Goal: Task Accomplishment & Management: Use online tool/utility

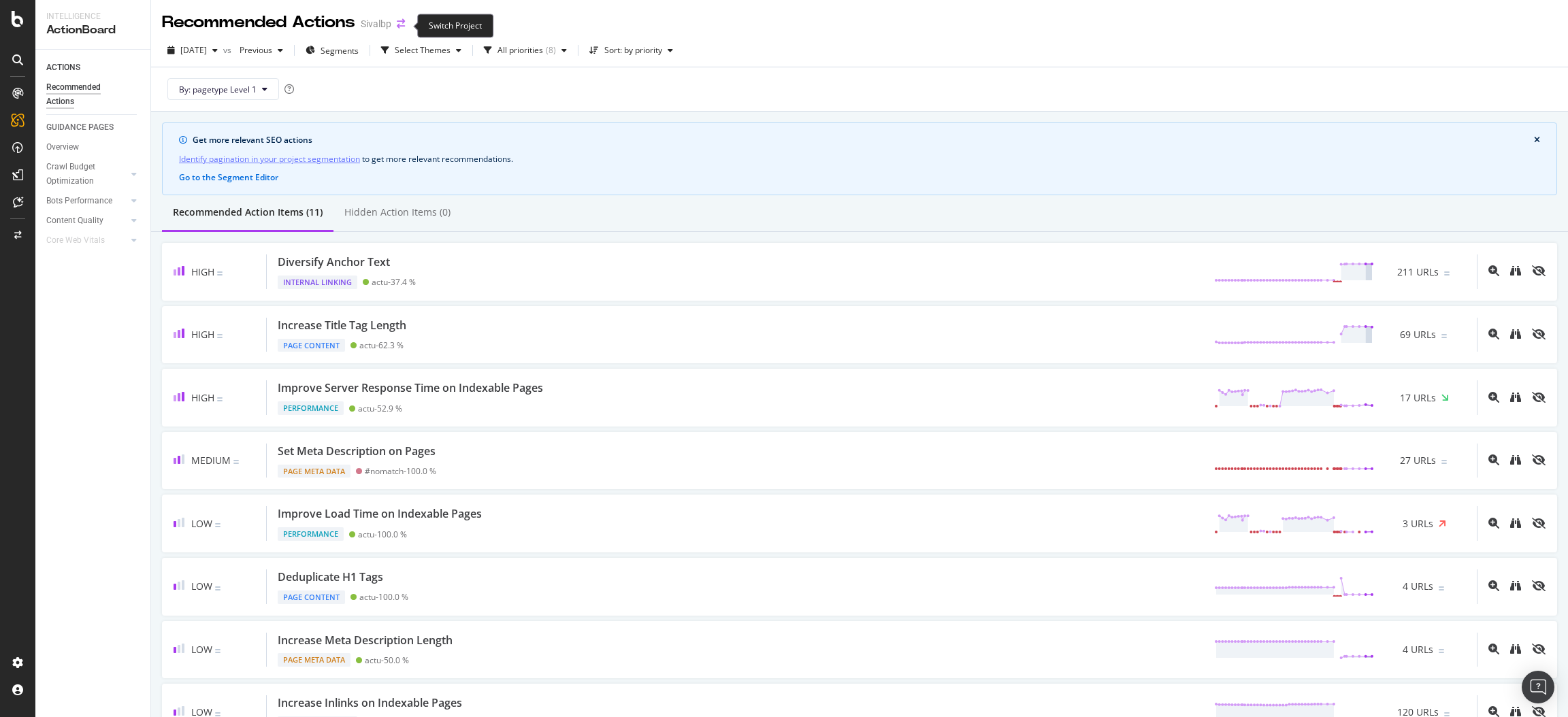
click at [399, 22] on icon "arrow-right-arrow-left" at bounding box center [401, 24] width 8 height 10
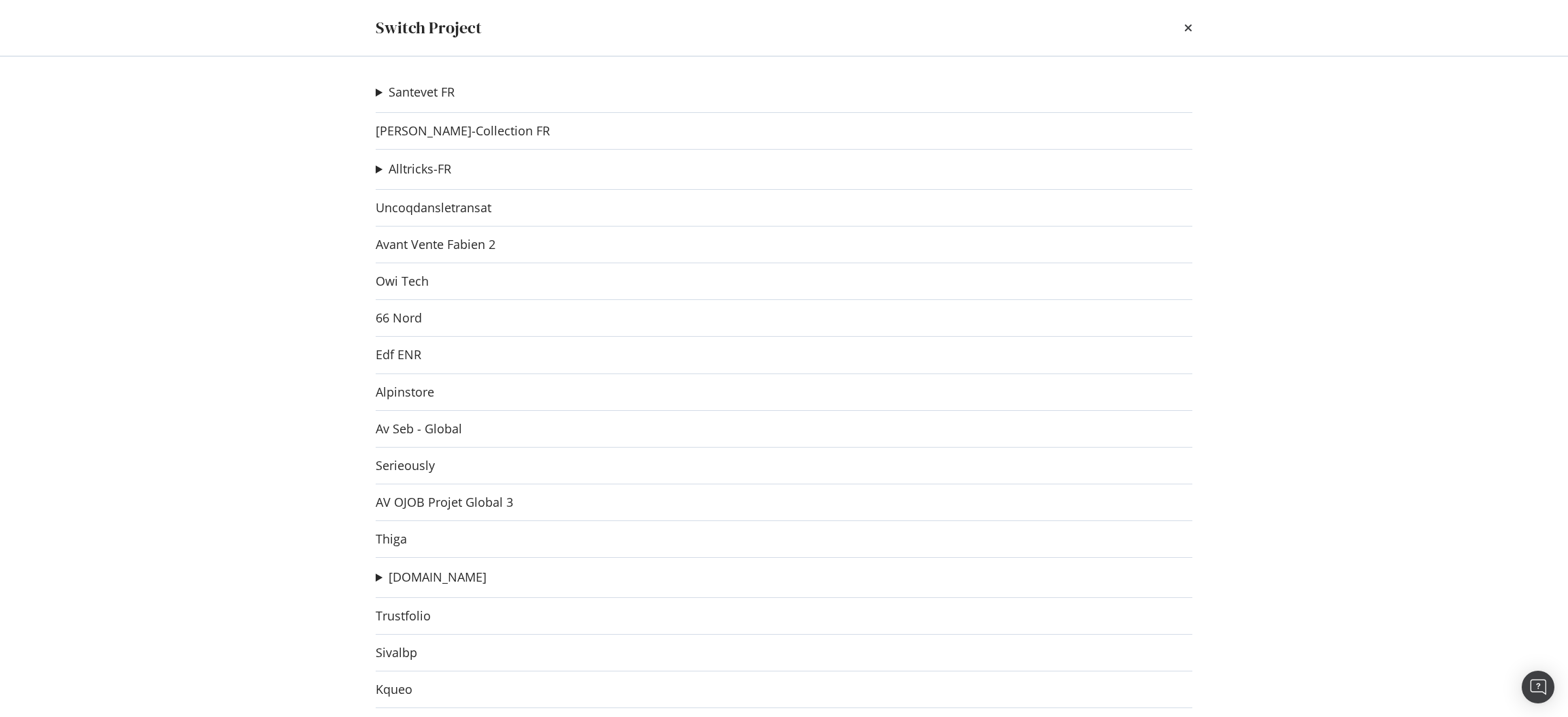
click at [292, 174] on div "Switch Project Santevet FR Santevet DE new Ad-Hoc Project Santevet IT Ad-Hoc Pr…" at bounding box center [784, 358] width 1568 height 717
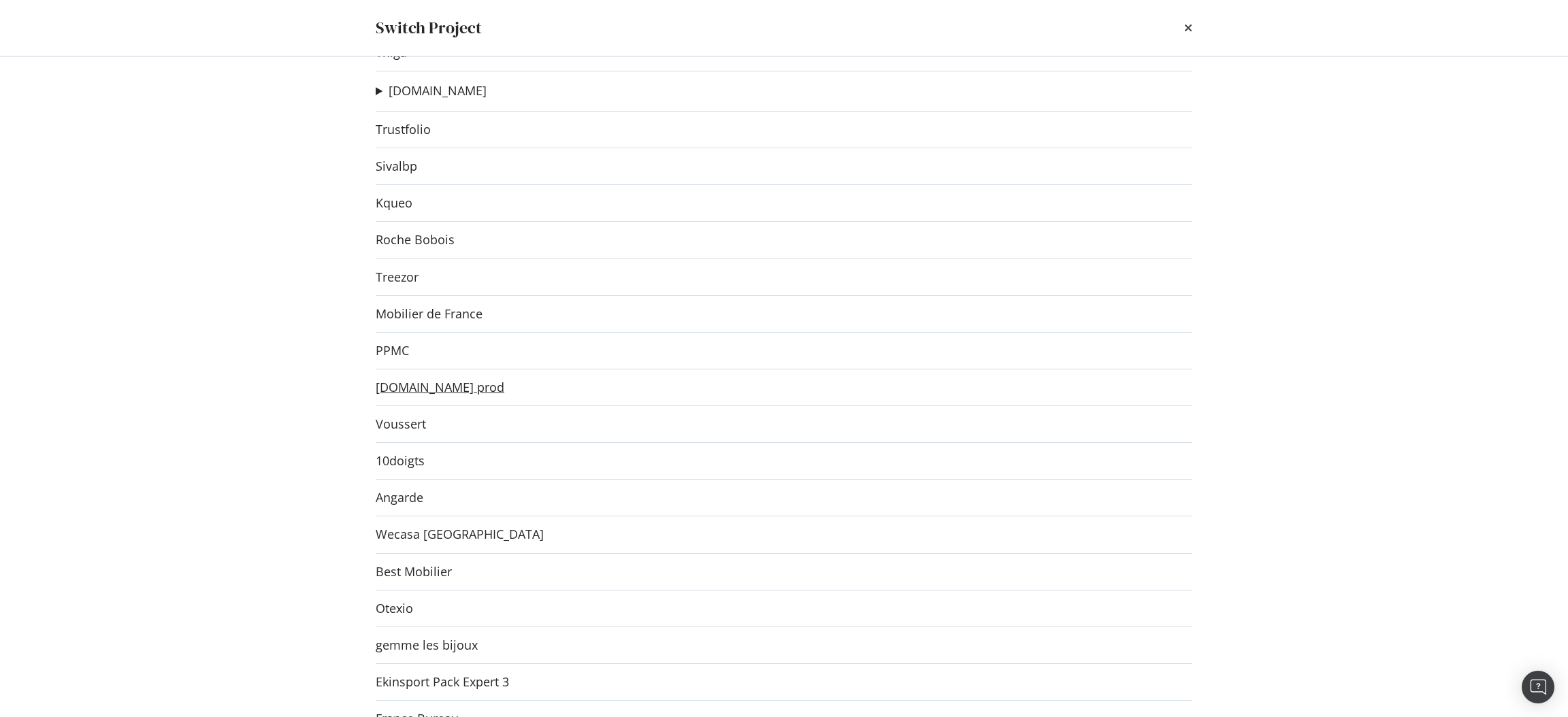
click at [426, 394] on link "[DOMAIN_NAME] prod" at bounding box center [440, 387] width 128 height 14
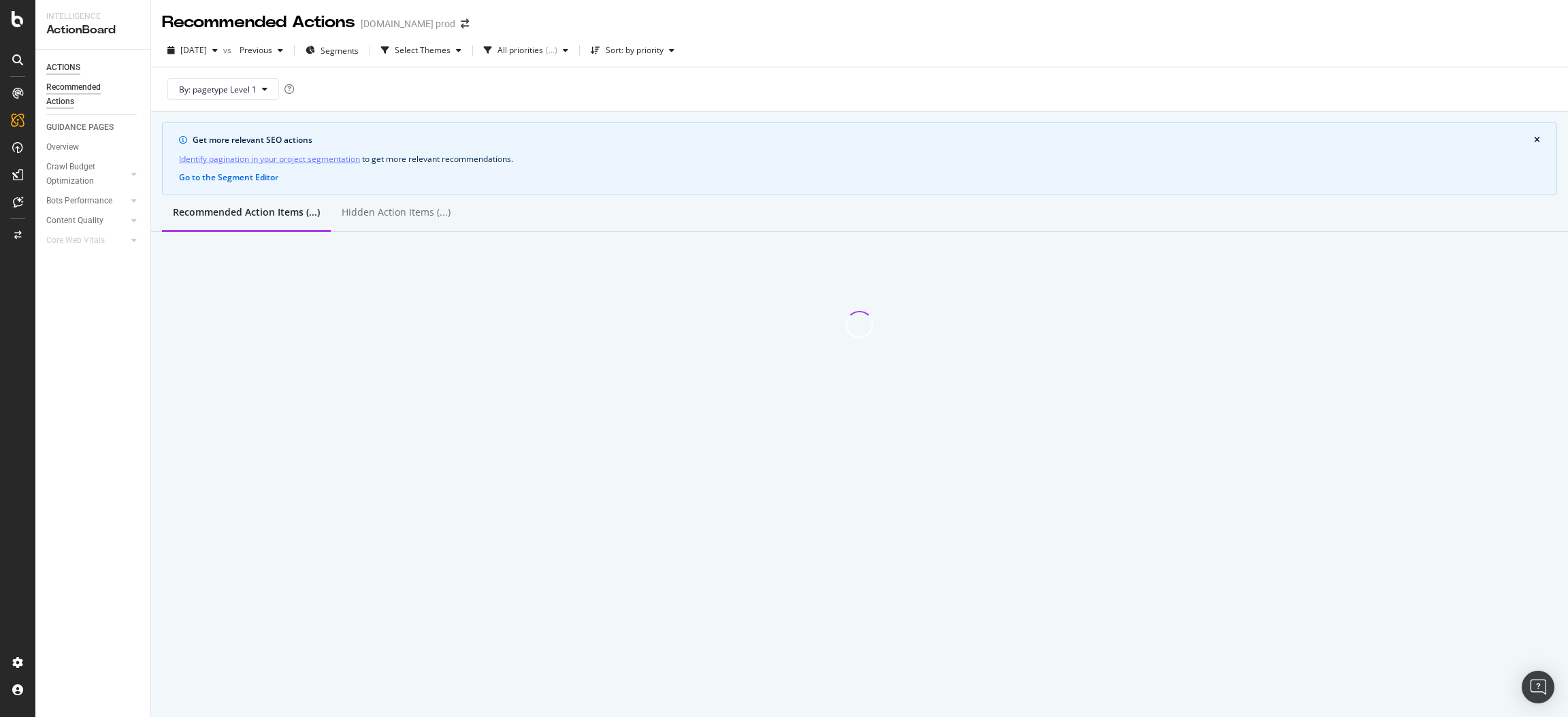
click at [59, 67] on div "ACTIONS" at bounding box center [63, 67] width 34 height 14
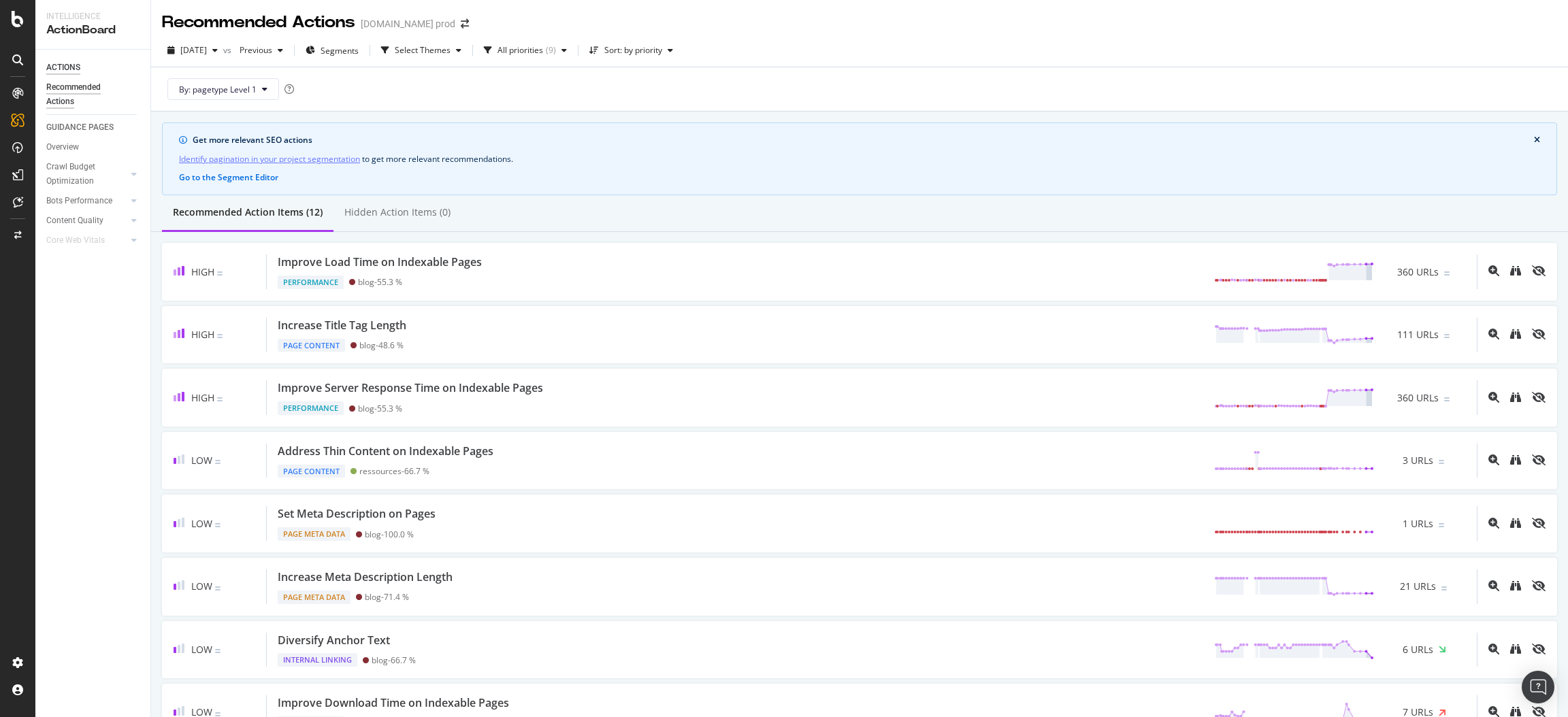
click at [65, 67] on div "ACTIONS" at bounding box center [63, 67] width 34 height 14
click at [68, 151] on div "SiteCrawler" at bounding box center [74, 153] width 48 height 13
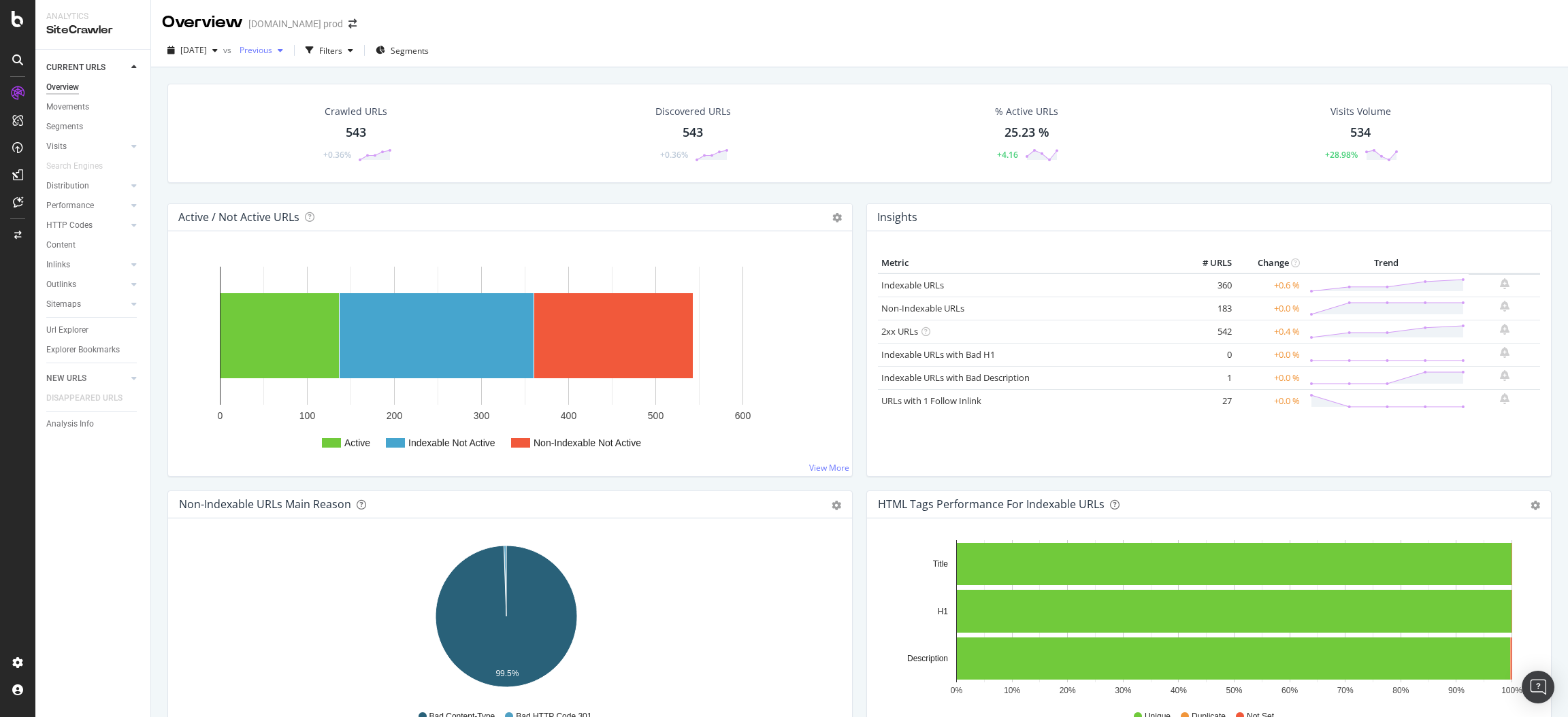
click at [283, 51] on icon "button" at bounding box center [280, 50] width 6 height 8
click at [350, 145] on div "413 URLs" at bounding box center [368, 150] width 36 height 12
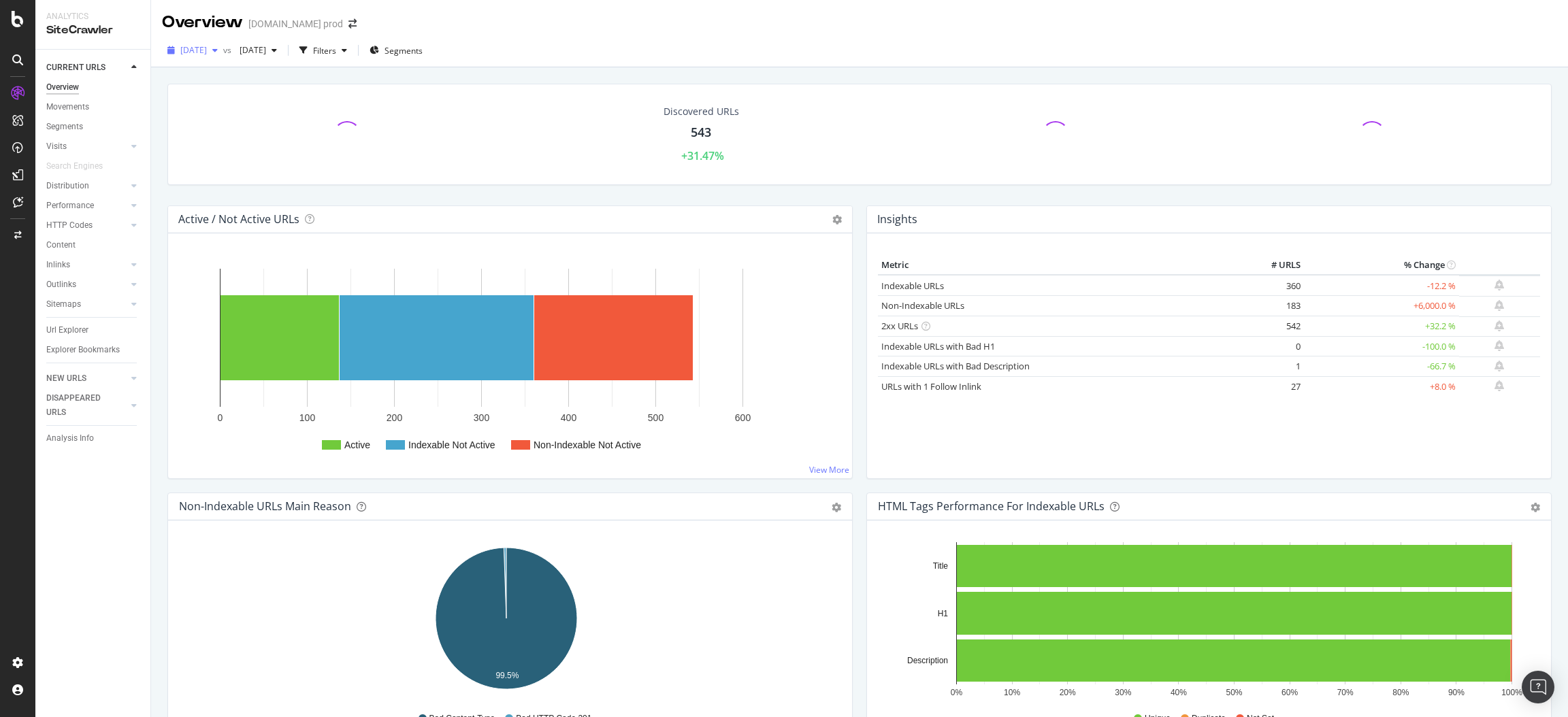
click at [223, 48] on div "button" at bounding box center [215, 50] width 17 height 8
click at [232, 141] on div "[DATE]" at bounding box center [220, 143] width 78 height 12
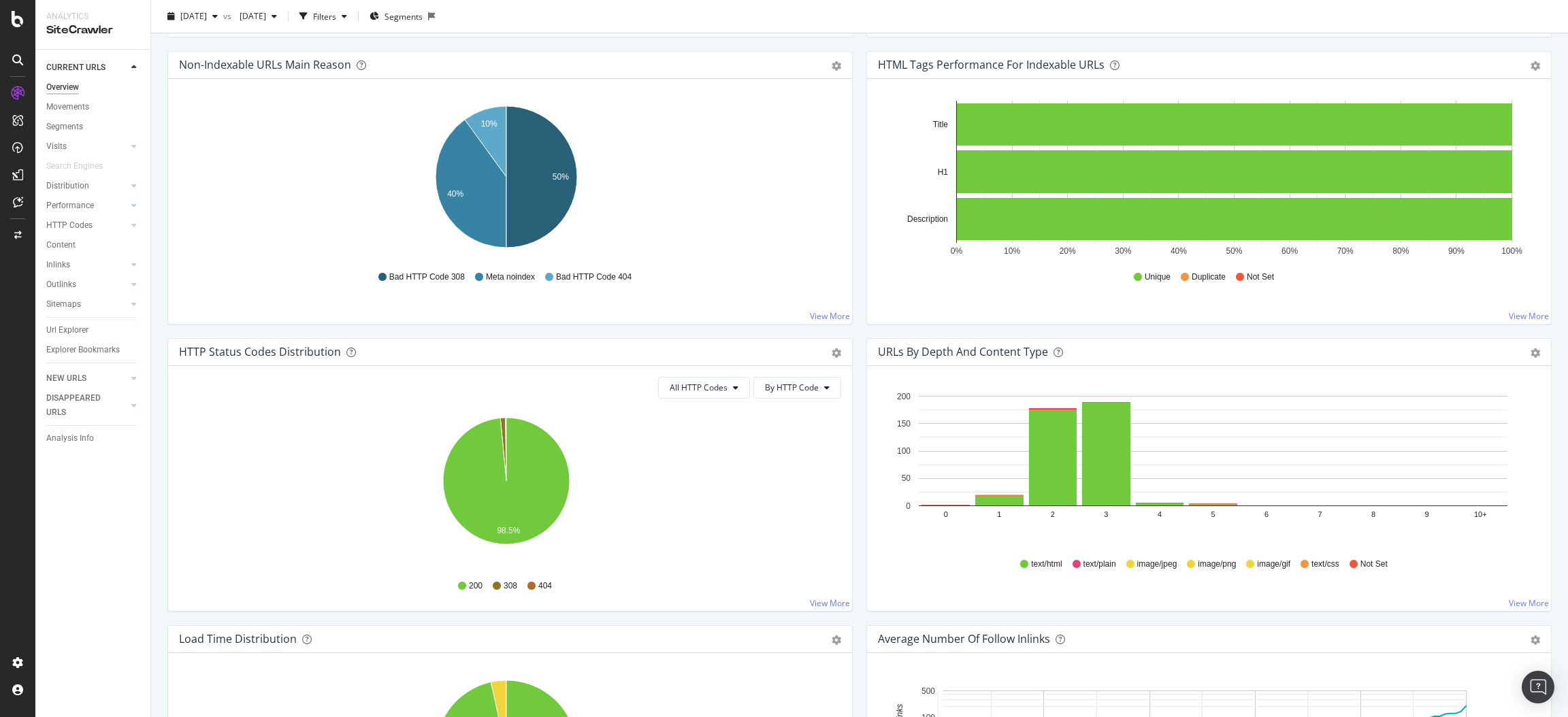
scroll to position [408, 0]
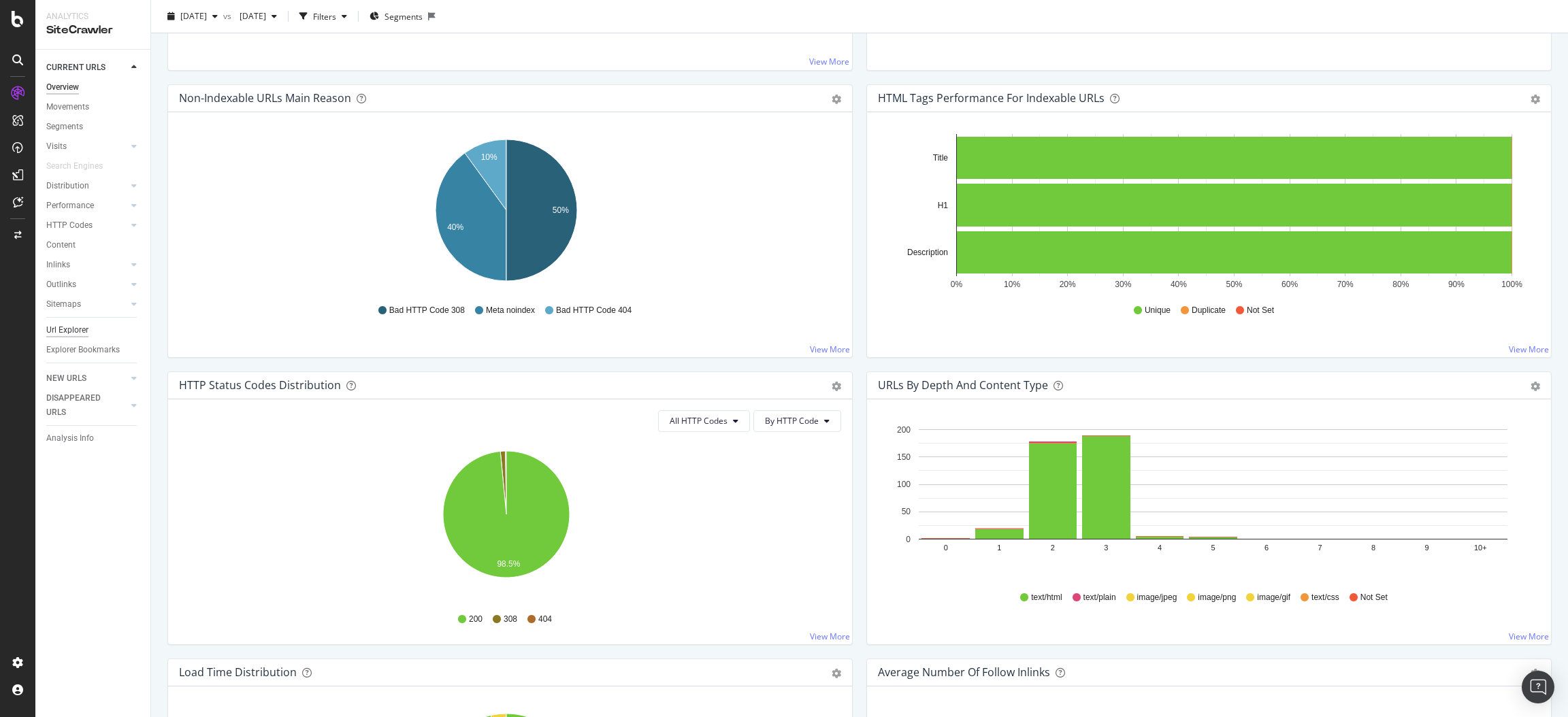
click at [84, 326] on div "Url Explorer" at bounding box center [67, 330] width 42 height 14
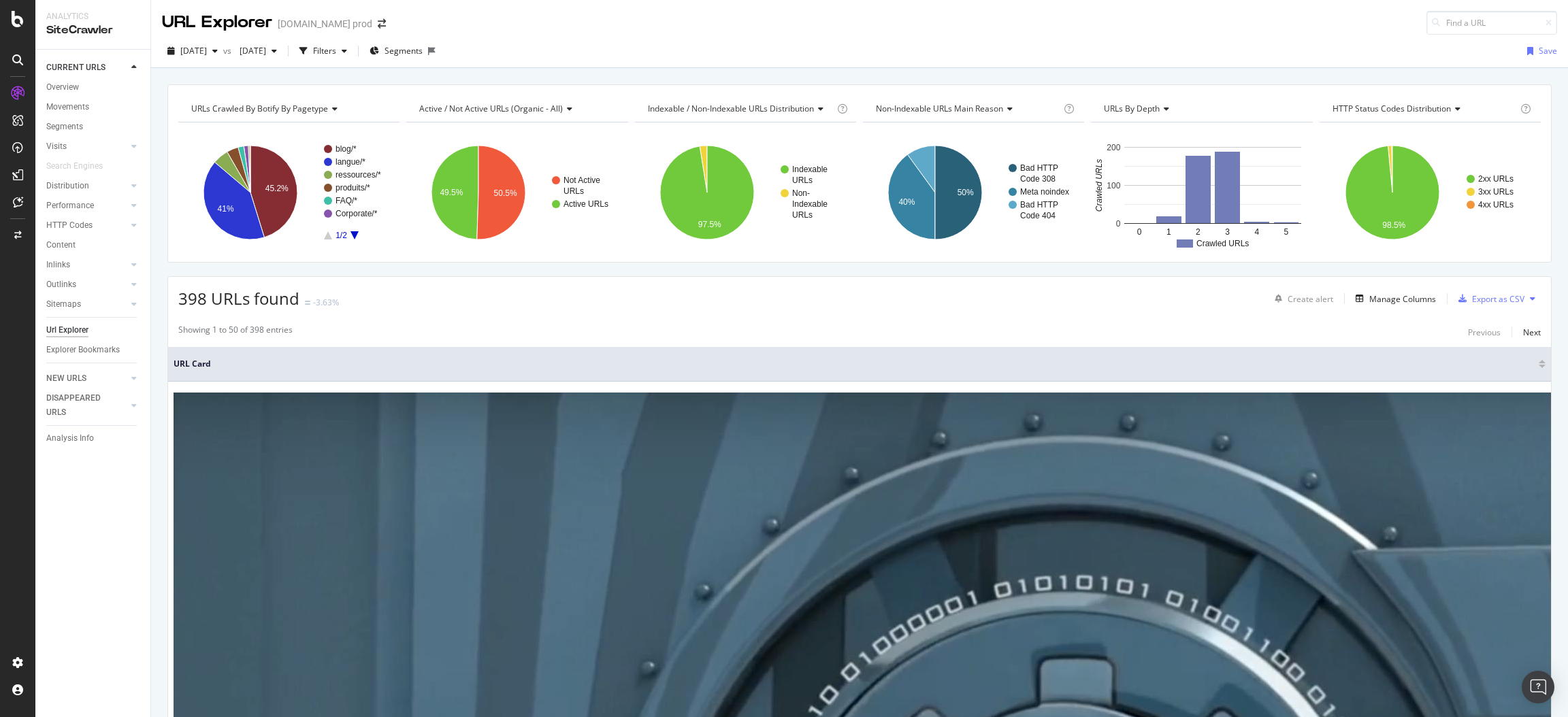
click at [207, 52] on span "[DATE]" at bounding box center [194, 51] width 27 height 12
click at [224, 101] on div "[DATE]" at bounding box center [220, 100] width 78 height 12
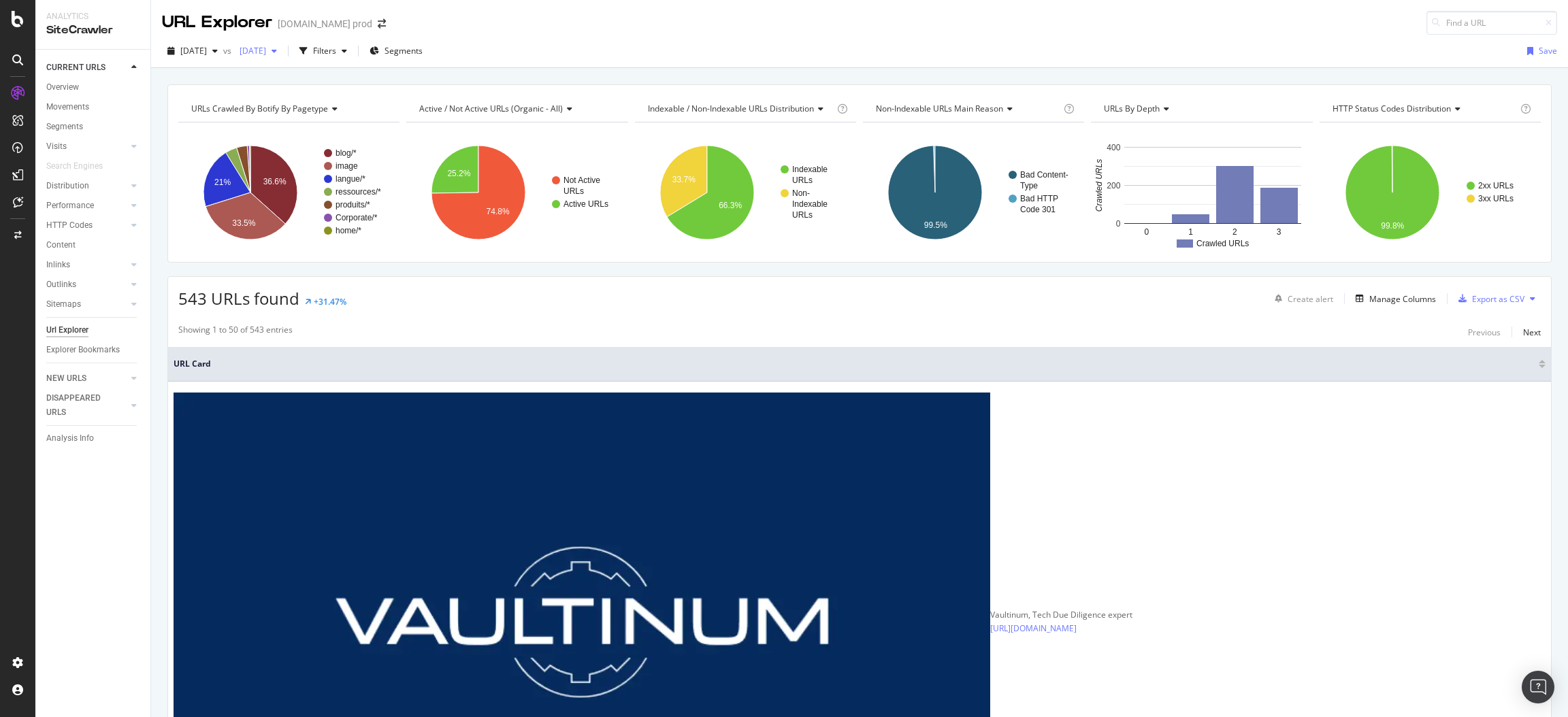
click at [283, 55] on div "button" at bounding box center [274, 51] width 17 height 8
click at [592, 43] on div "[DATE] vs [DATE] Filters Segments Save" at bounding box center [860, 54] width 1417 height 27
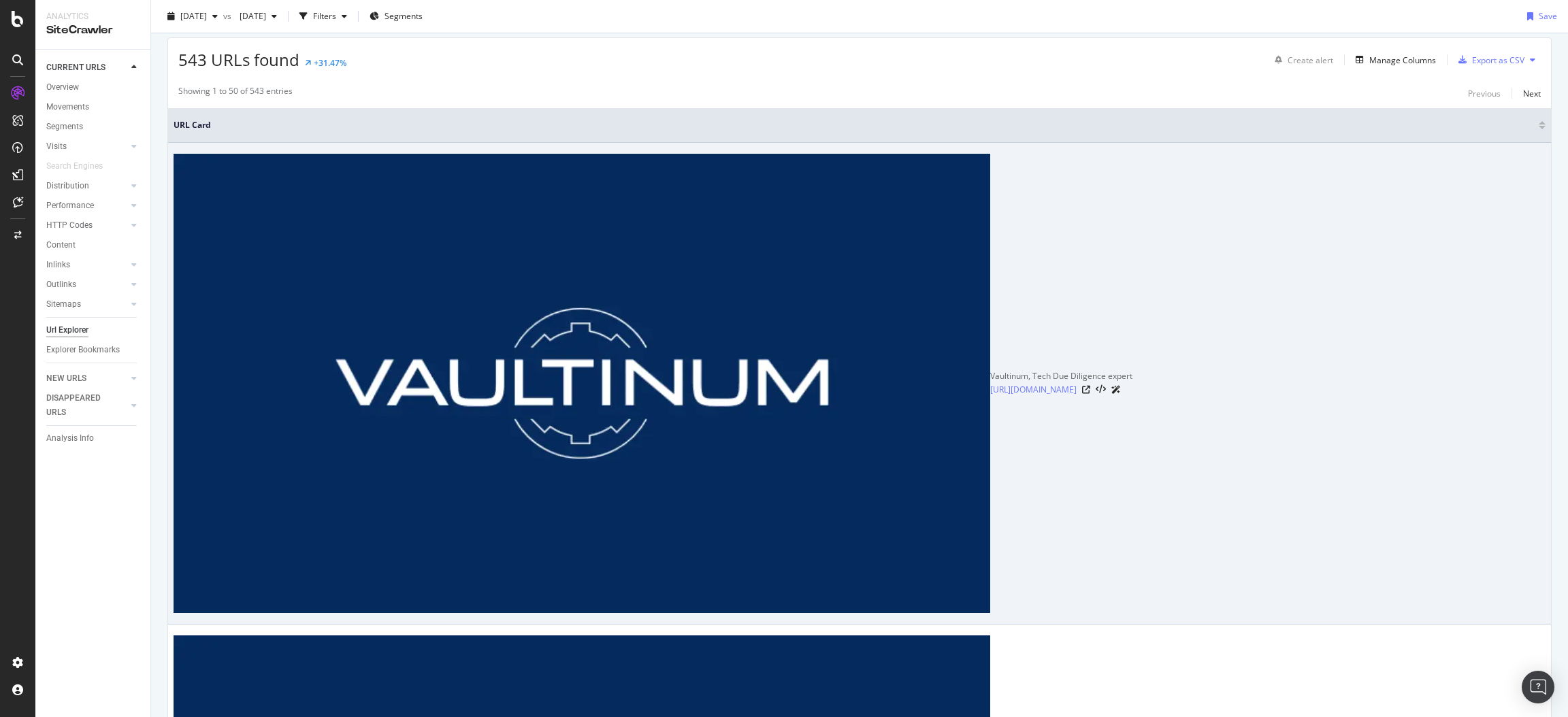
scroll to position [0, 0]
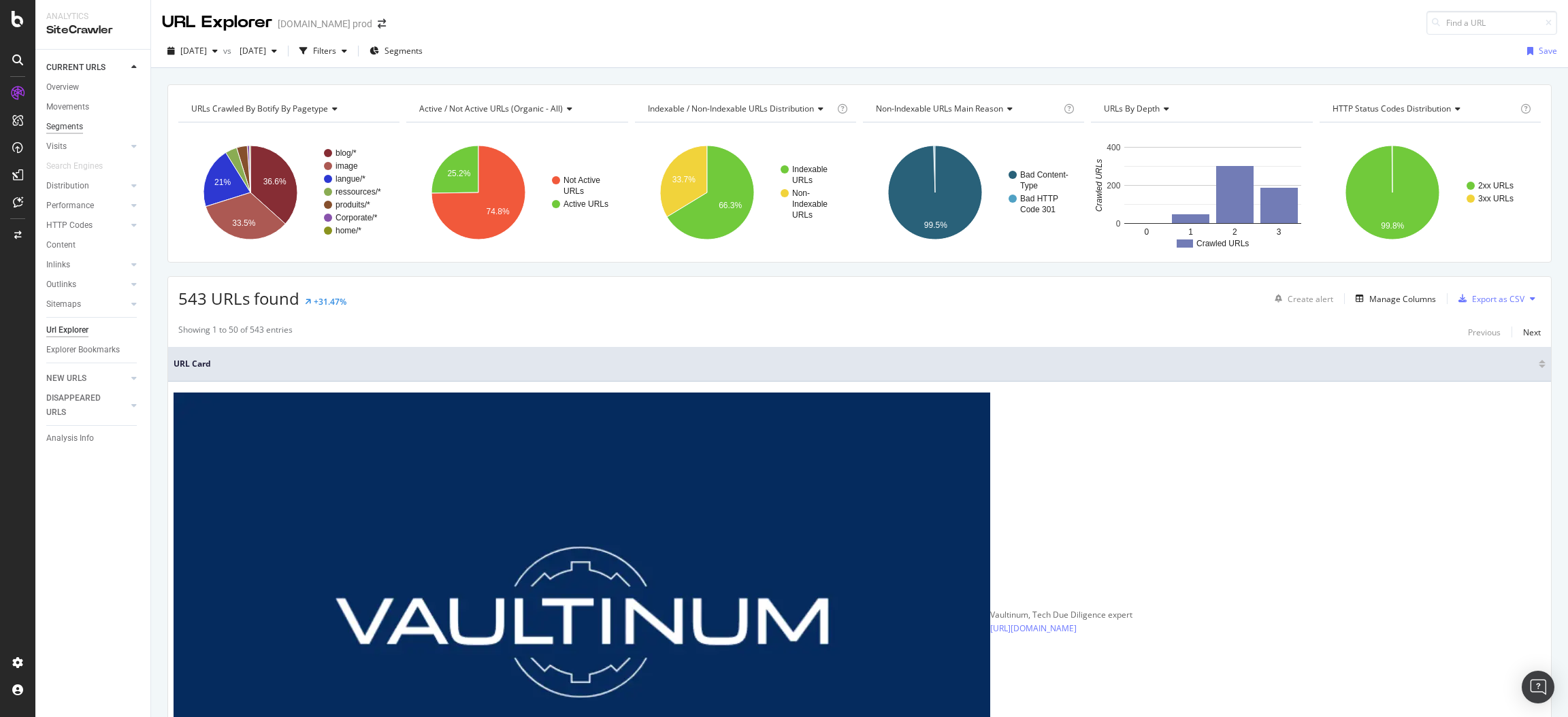
click at [71, 132] on div "Segments" at bounding box center [64, 127] width 36 height 14
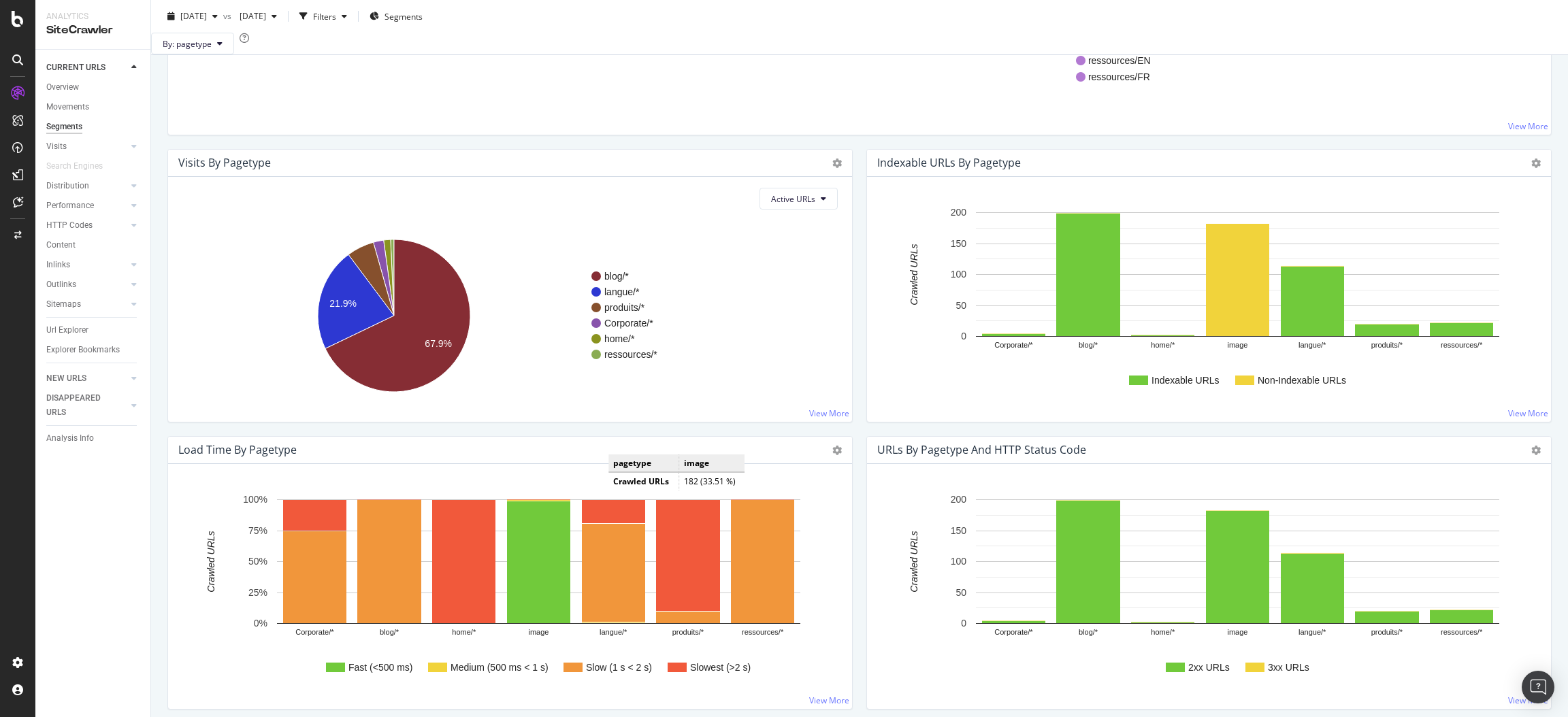
scroll to position [475, 0]
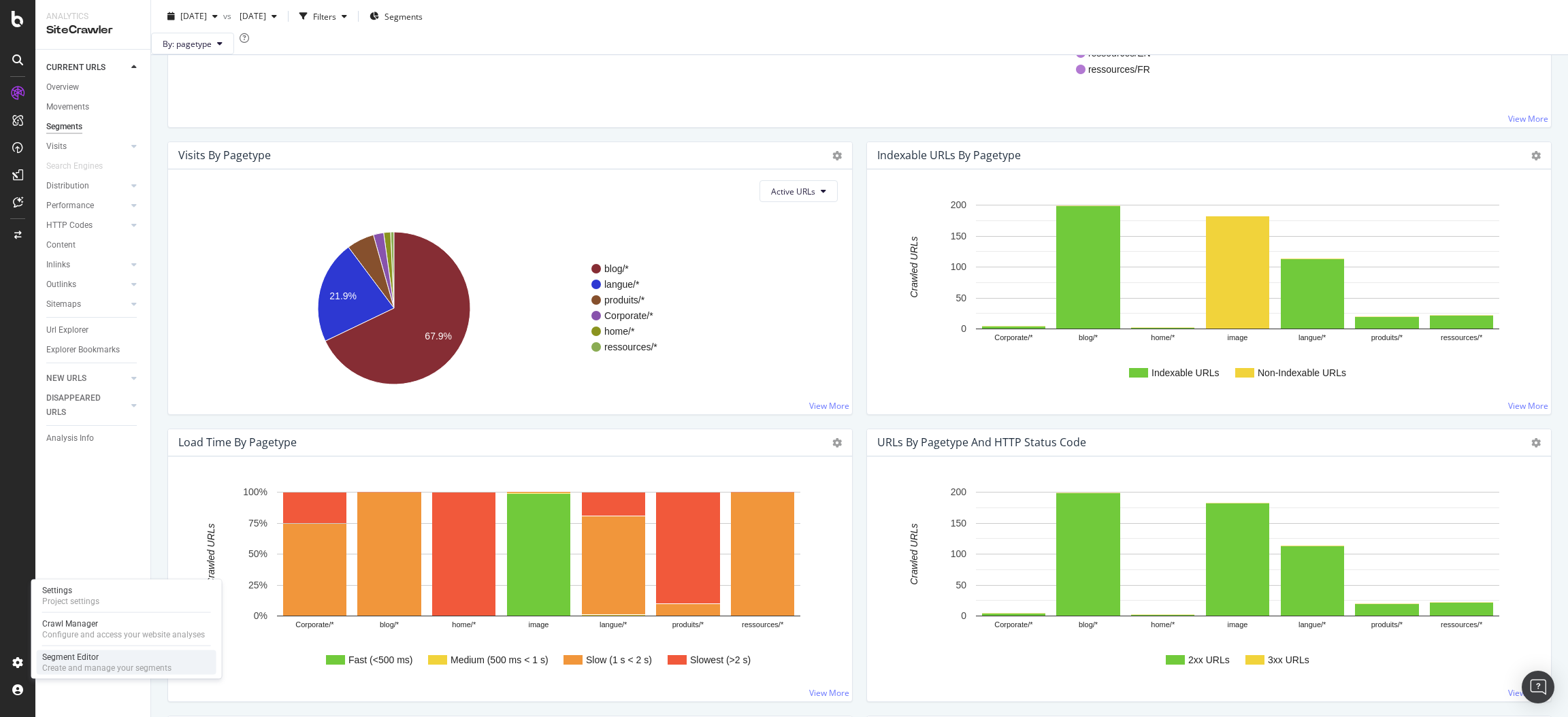
click at [60, 657] on div "Segment Editor" at bounding box center [106, 658] width 129 height 11
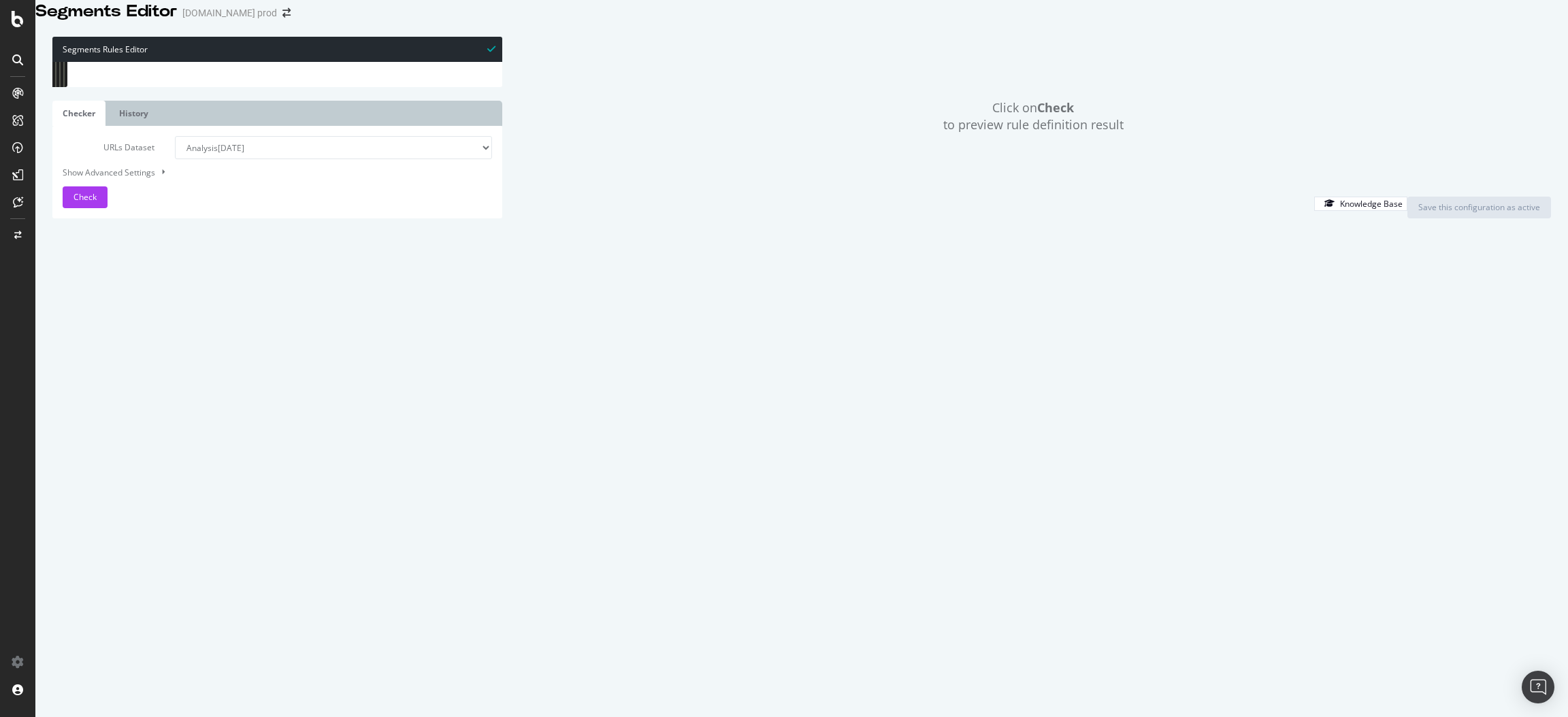
scroll to position [775, 0]
click at [85, 203] on span "Check" at bounding box center [85, 196] width 23 height 12
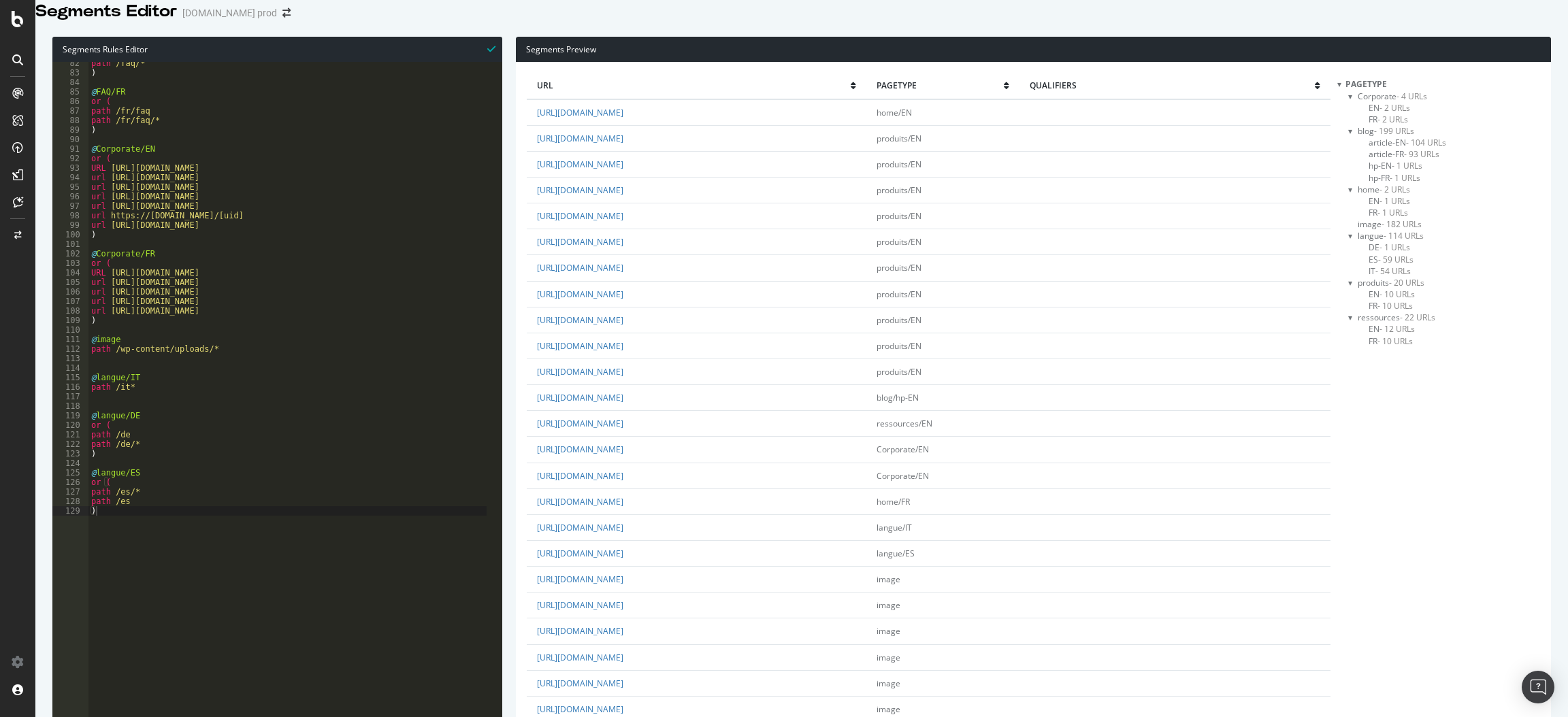
scroll to position [0, 0]
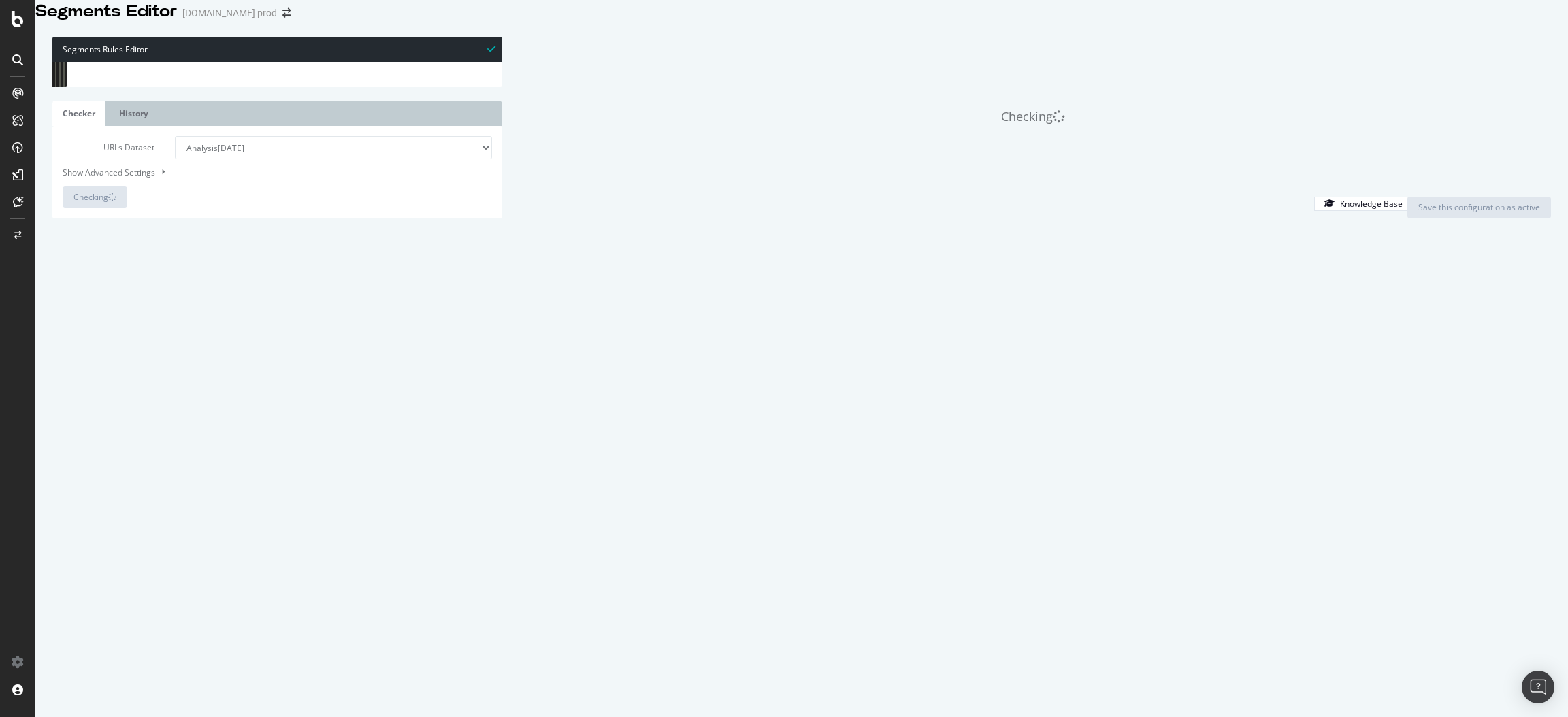
click at [169, 417] on div "path /faq/* ) @ FAQ/FR or ( path /fr/faq path /fr/faq/* ) @ Corporate/EN or ( U…" at bounding box center [322, 295] width 468 height 473
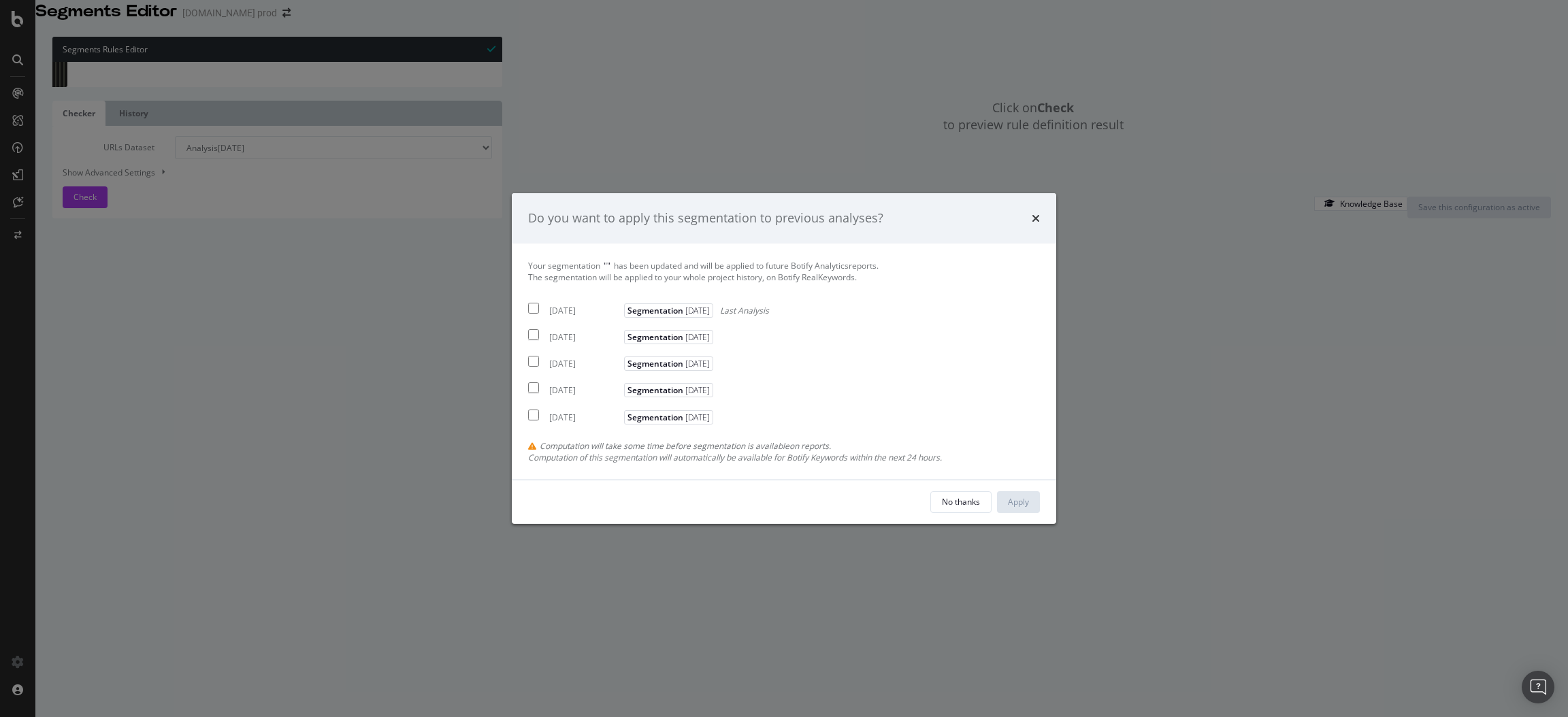
click at [532, 311] on input "modal" at bounding box center [534, 308] width 11 height 11
checkbox input "true"
click at [1021, 500] on div "Apply" at bounding box center [1018, 502] width 21 height 12
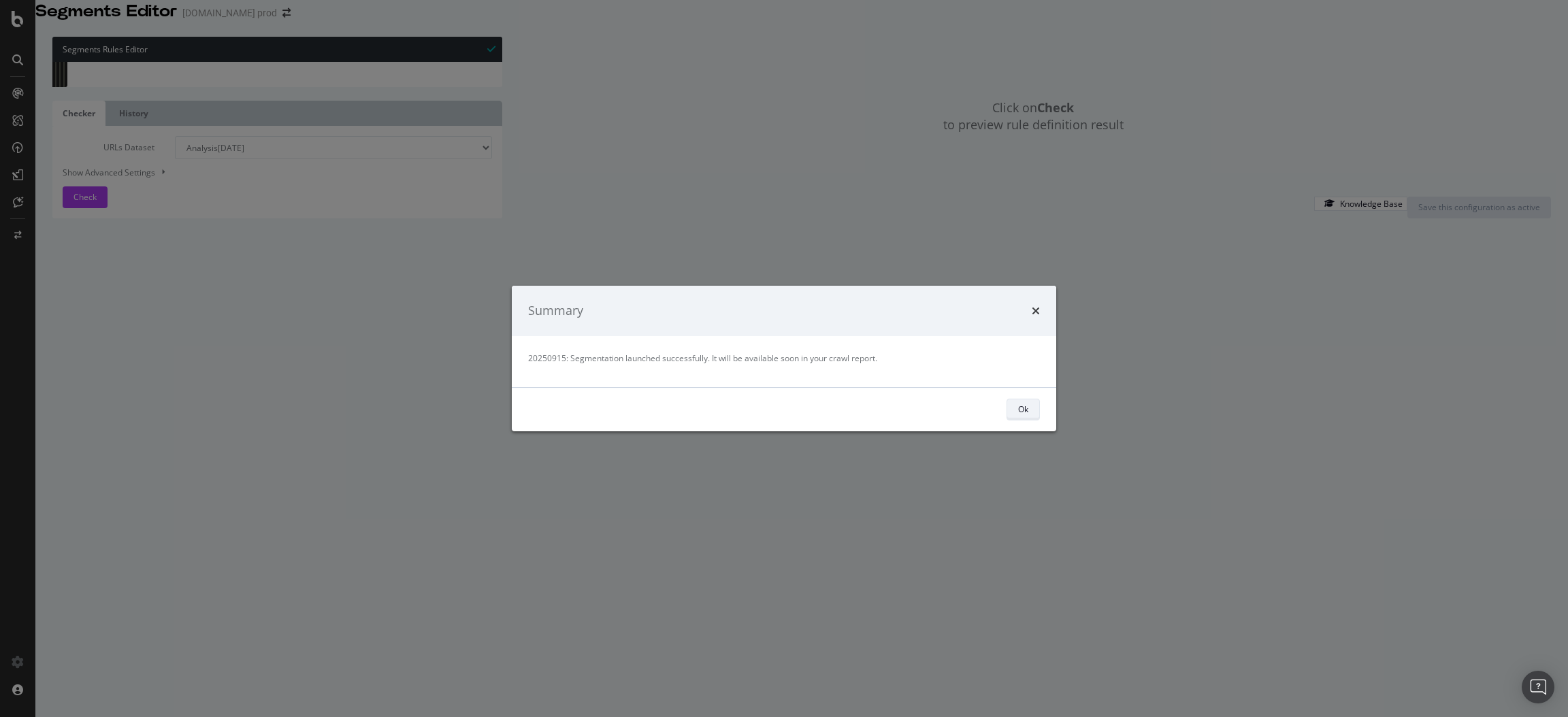
click at [1021, 408] on div "Ok" at bounding box center [1023, 409] width 10 height 12
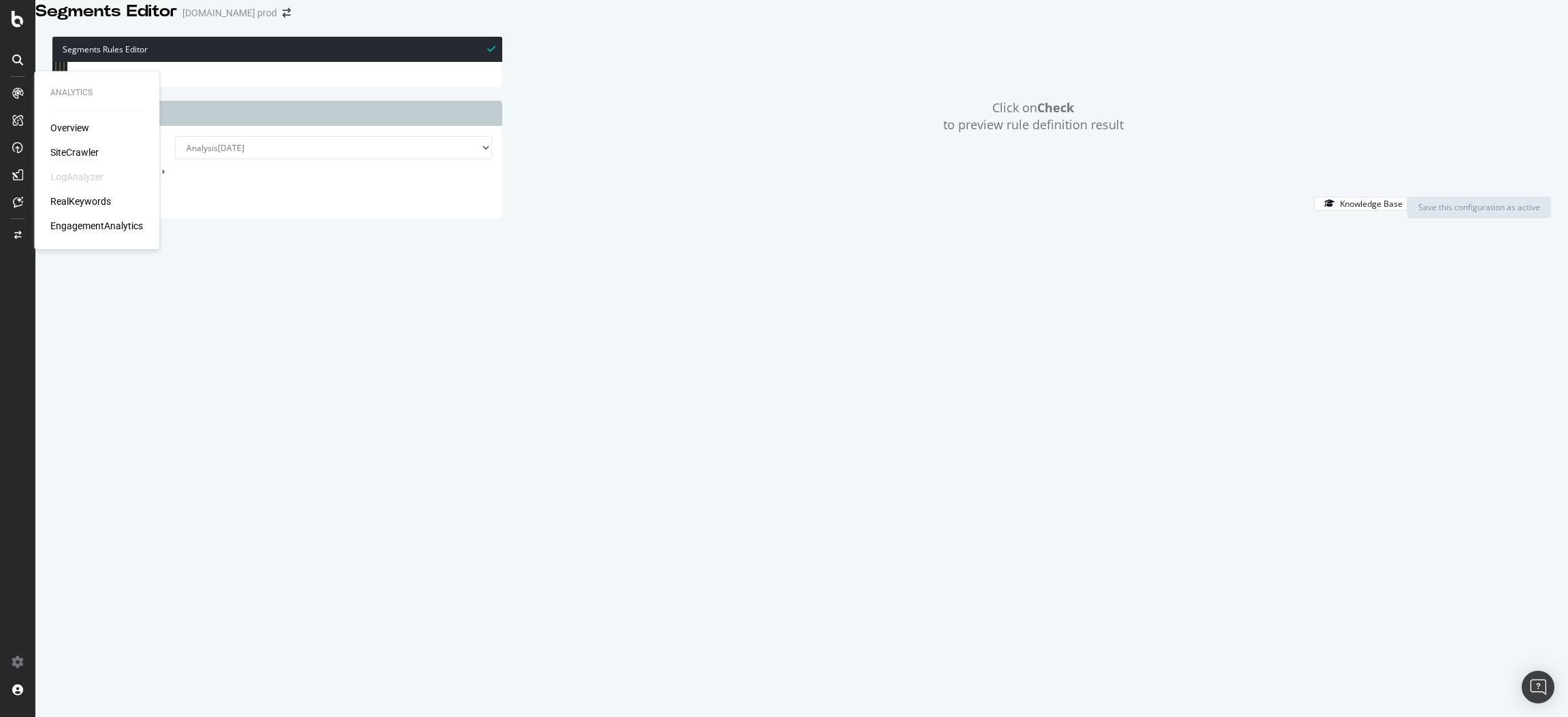
click at [74, 151] on div "SiteCrawler" at bounding box center [74, 153] width 48 height 13
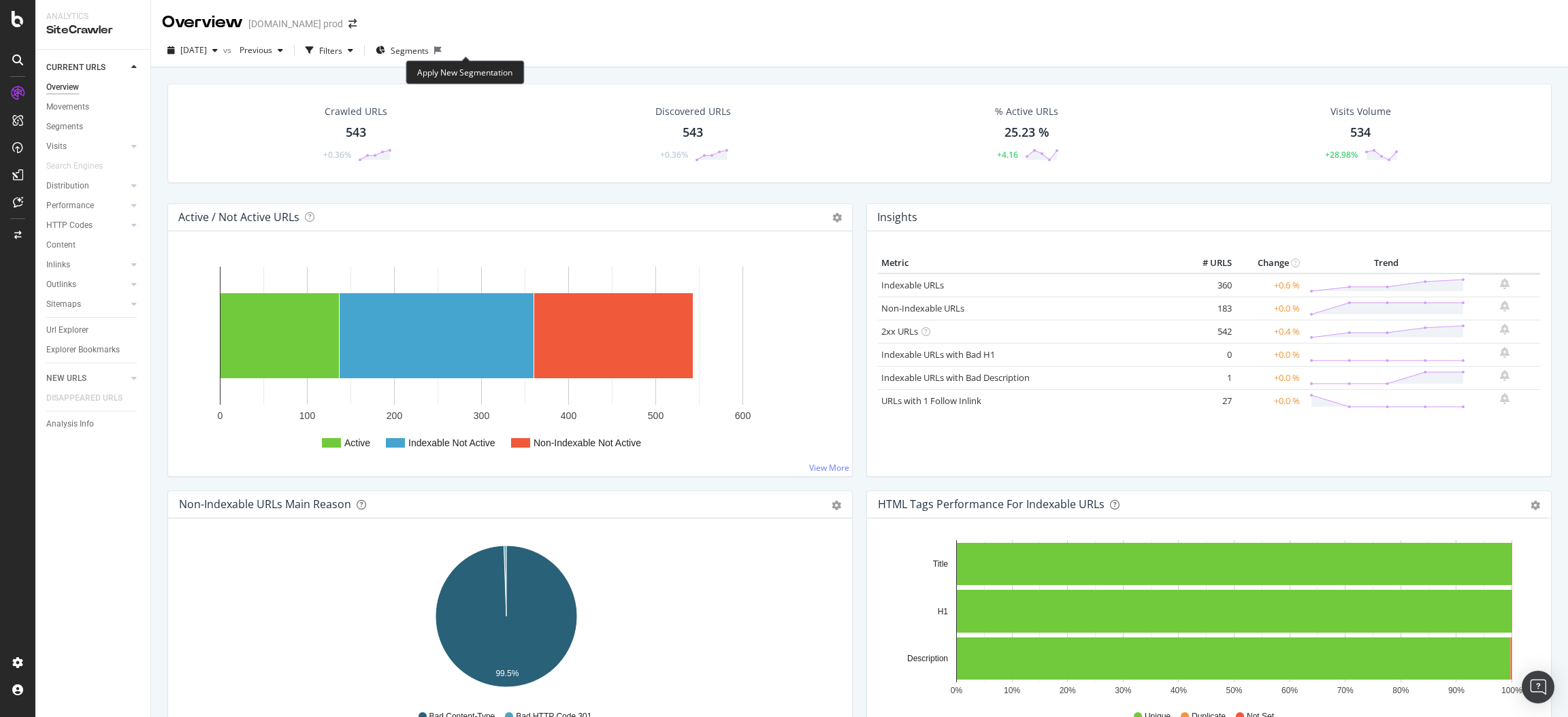
click at [442, 49] on icon at bounding box center [437, 50] width 7 height 8
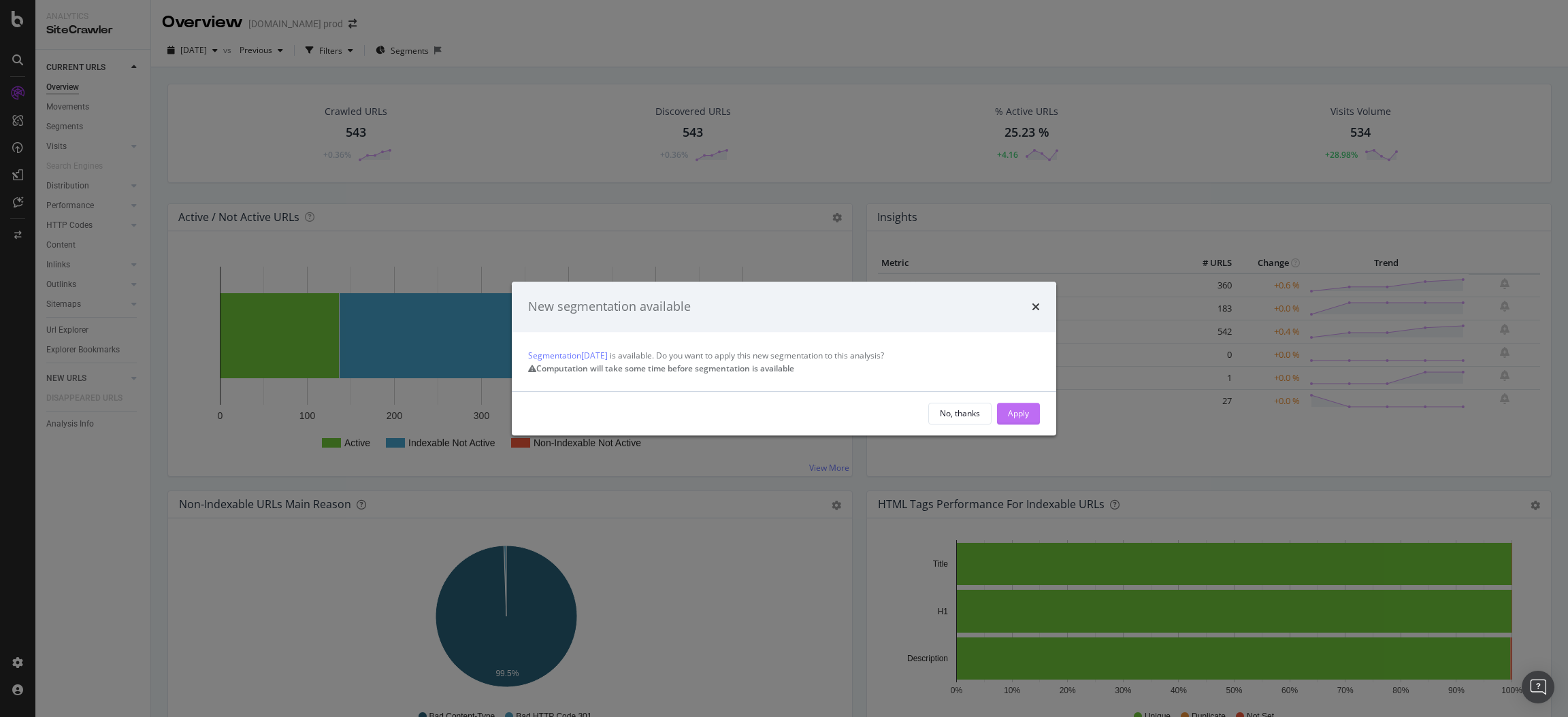
click at [1019, 419] on div "Apply" at bounding box center [1018, 414] width 21 height 12
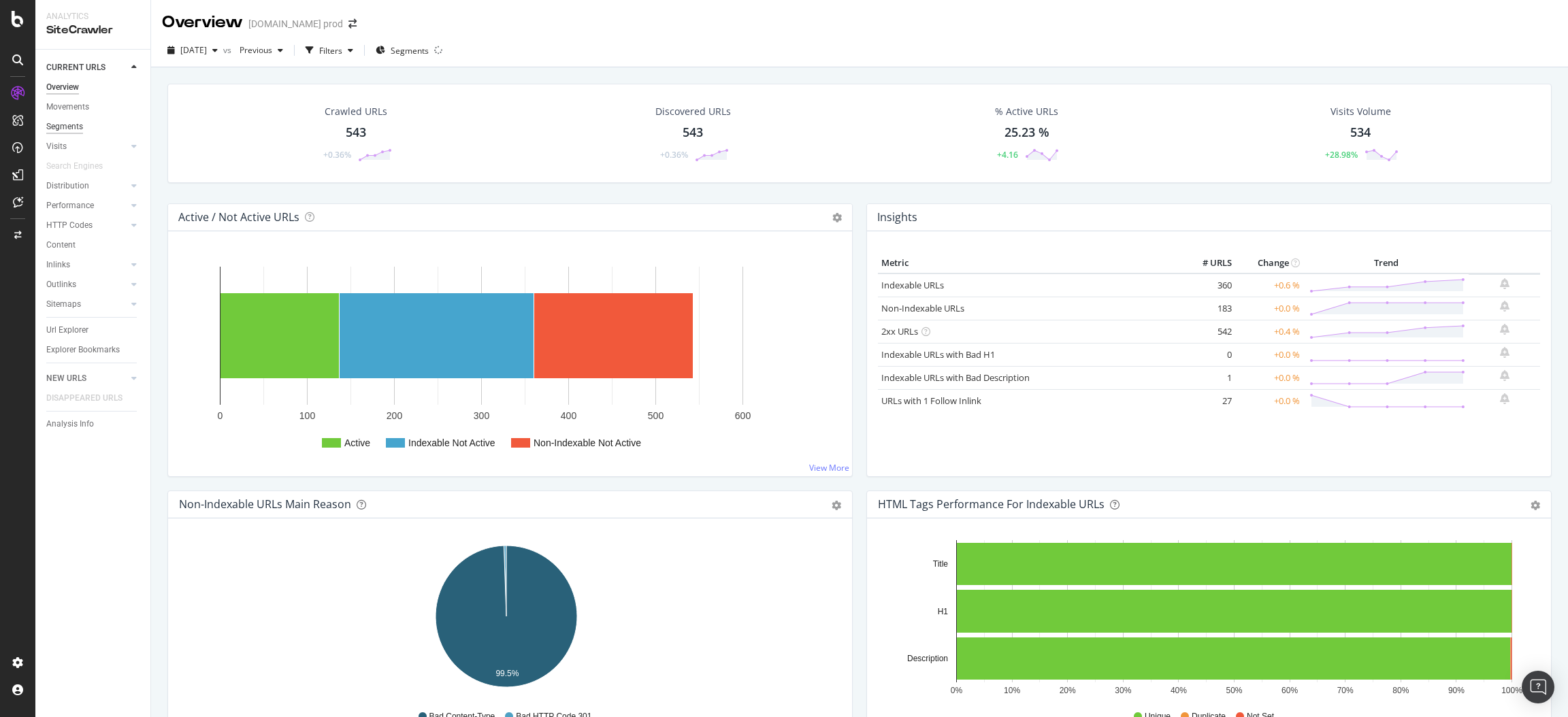
click at [69, 125] on div "Segments" at bounding box center [64, 127] width 36 height 14
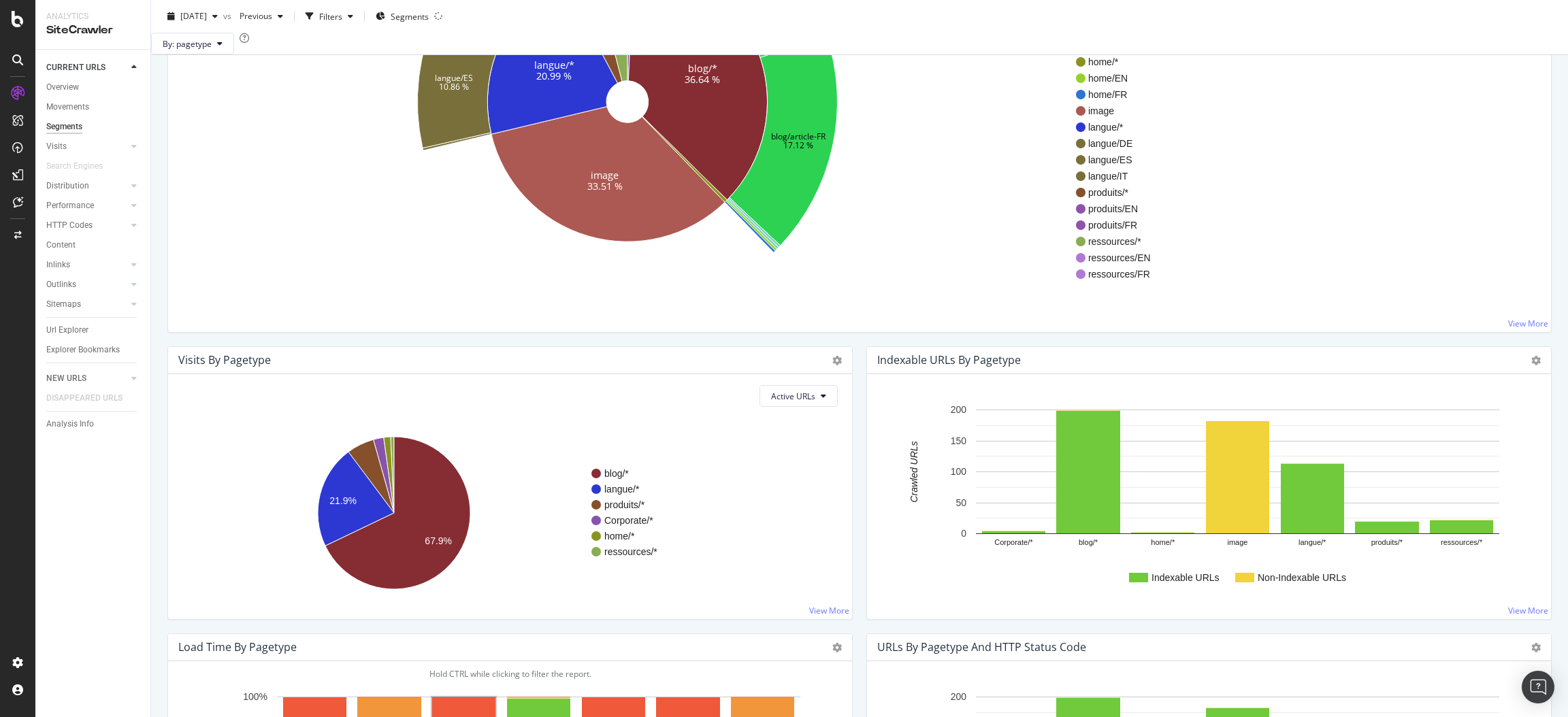
scroll to position [136, 0]
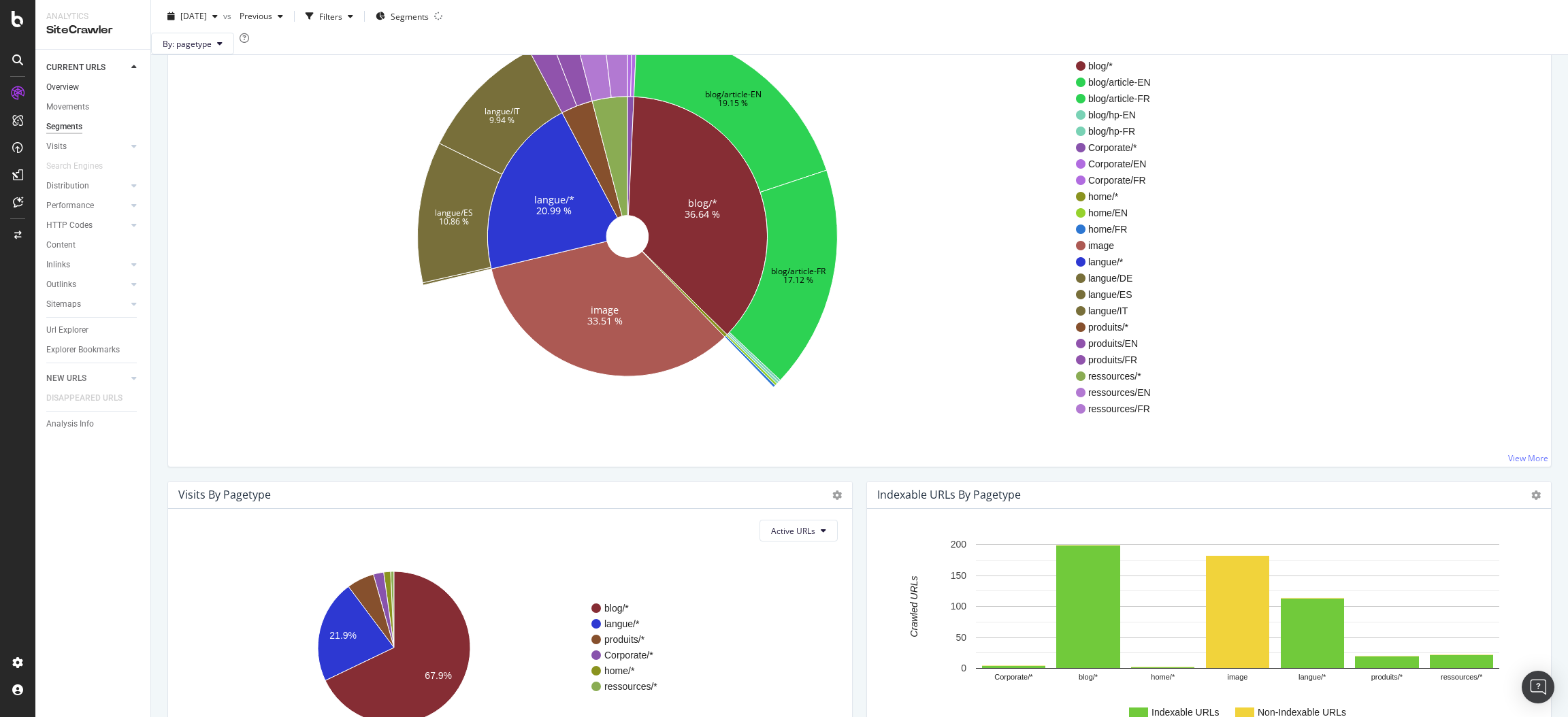
click at [81, 87] on link "Overview" at bounding box center [93, 87] width 94 height 14
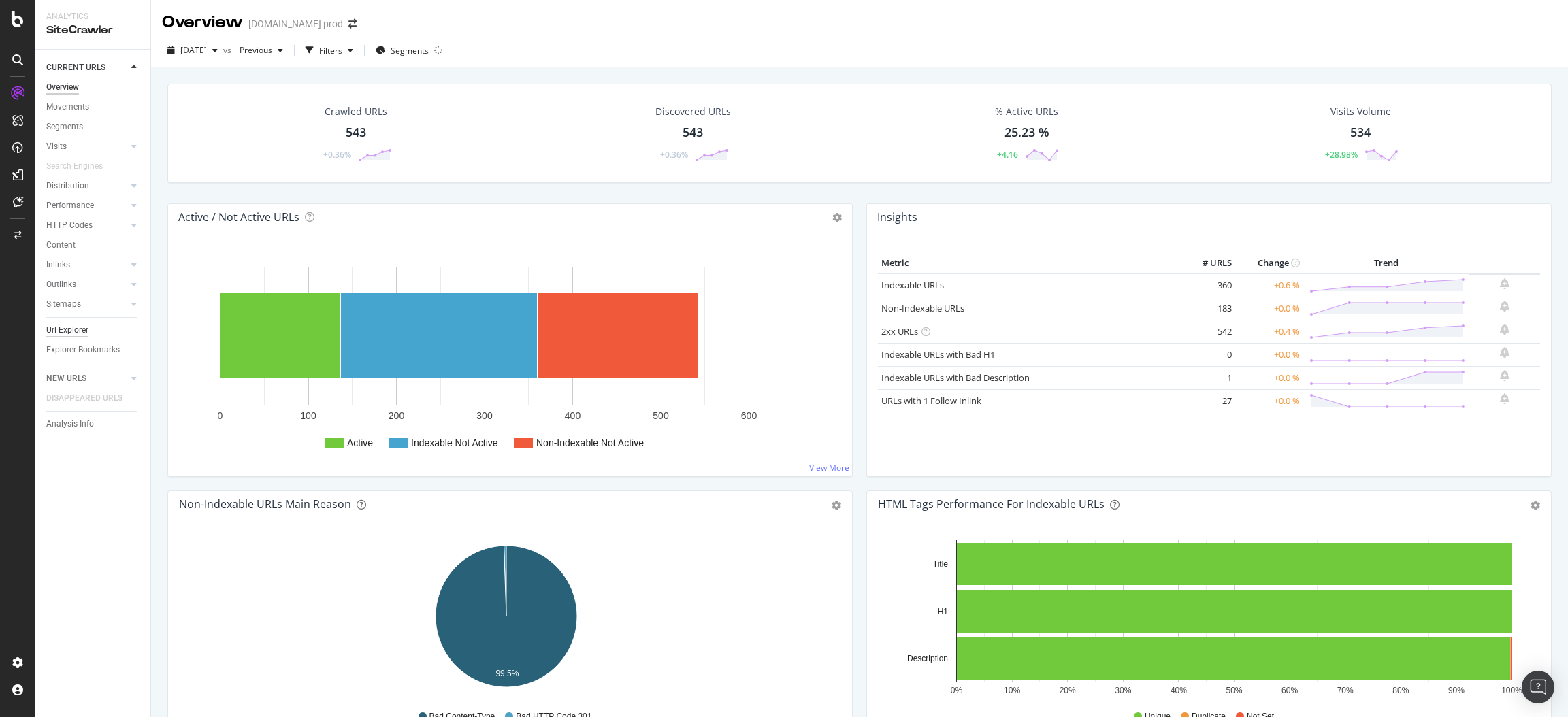
click at [71, 326] on div "Url Explorer" at bounding box center [67, 330] width 42 height 14
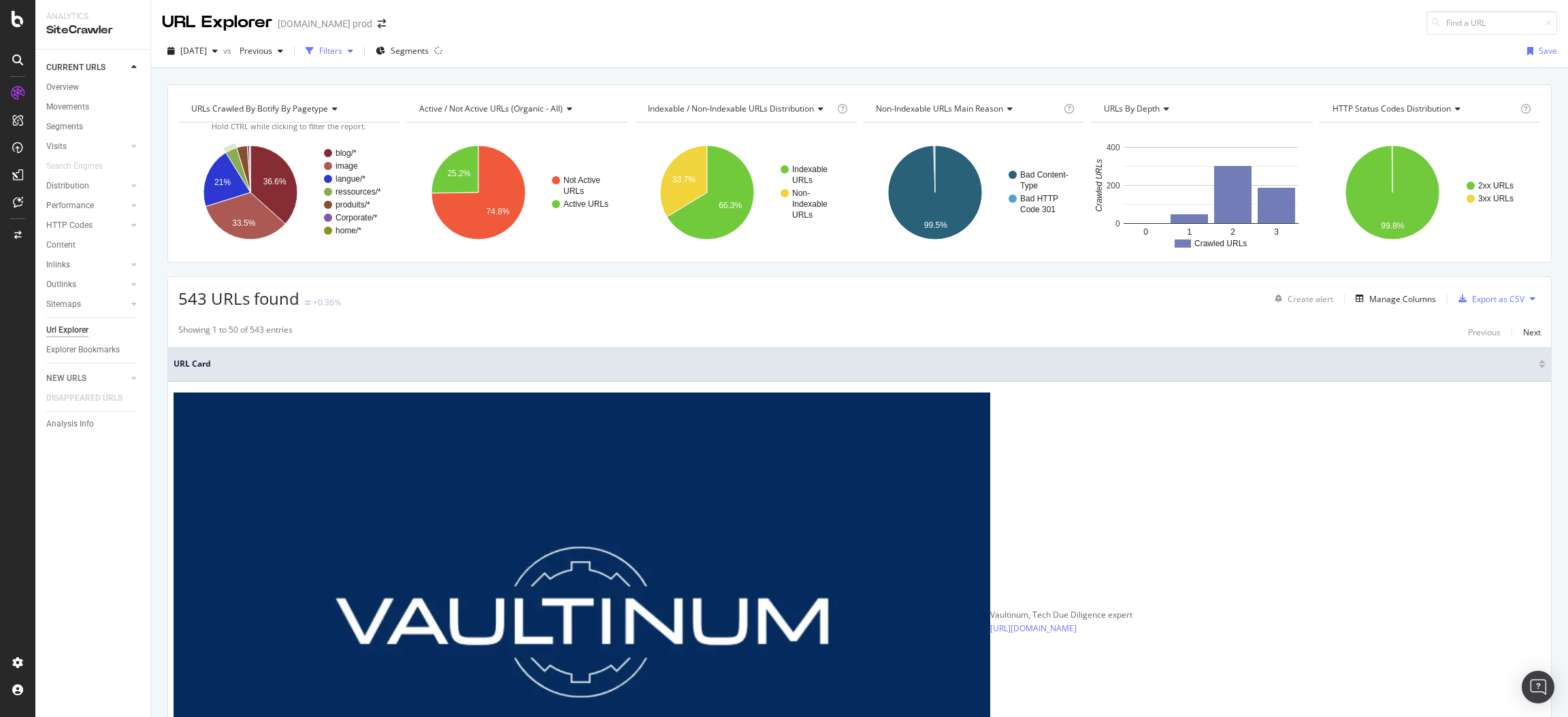
click at [359, 45] on div "Filters" at bounding box center [330, 51] width 59 height 21
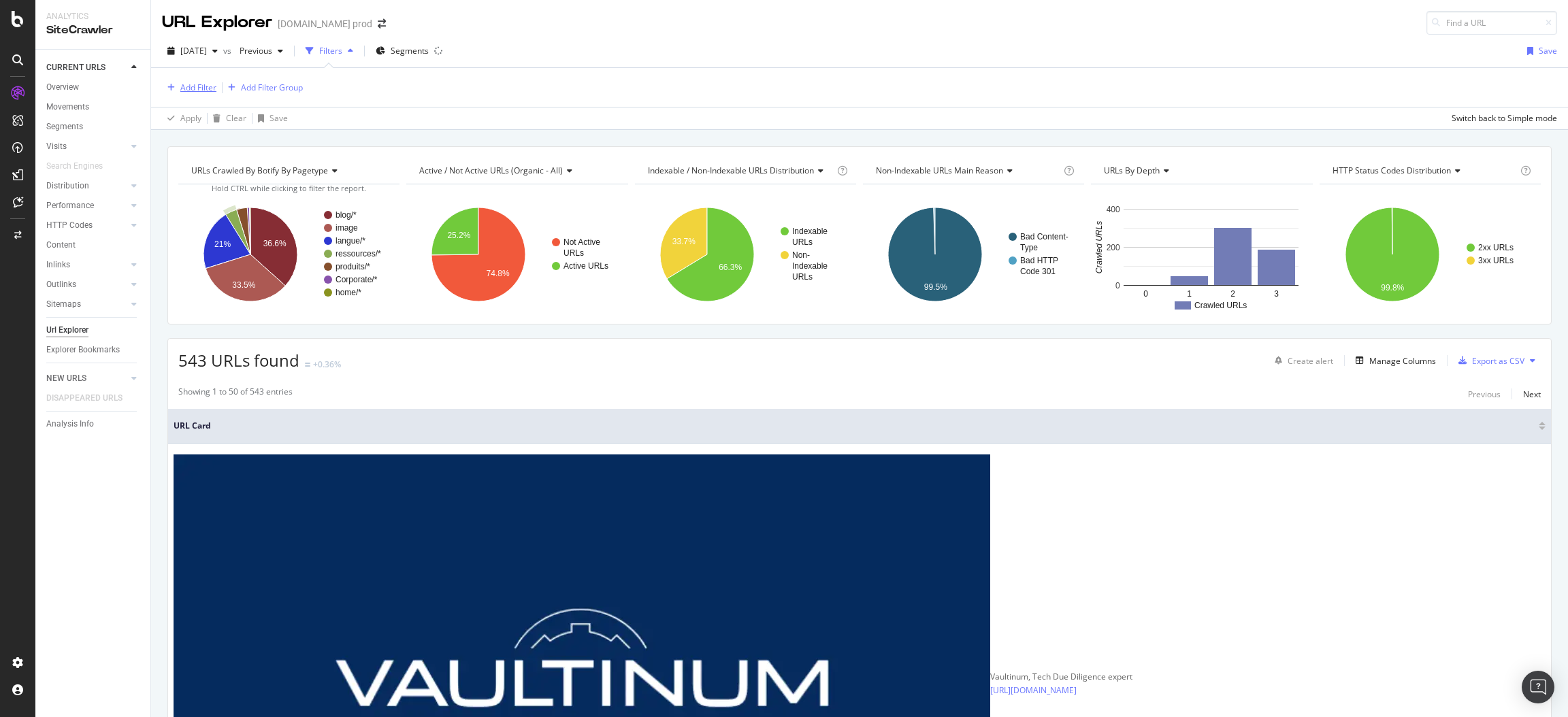
click at [197, 89] on div "Add Filter" at bounding box center [199, 87] width 36 height 12
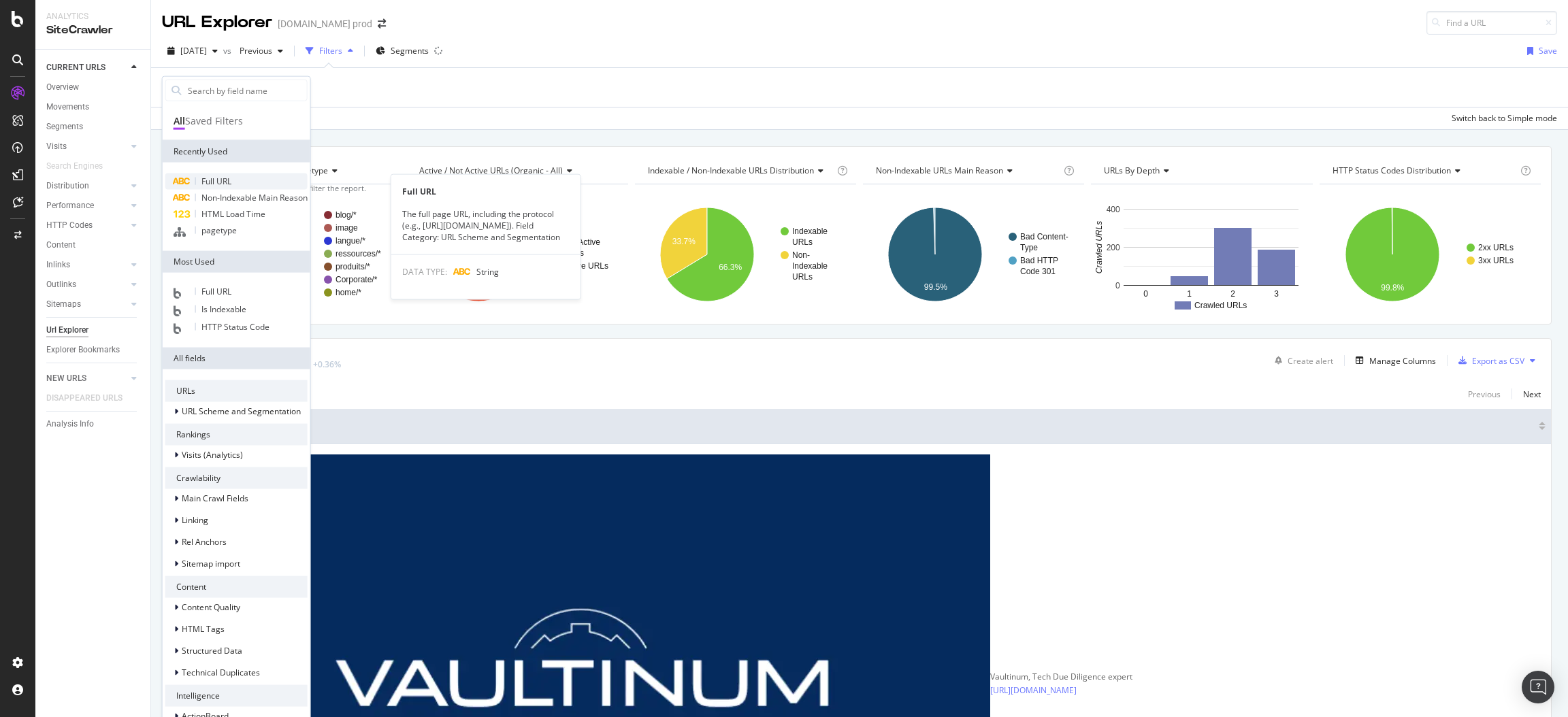
click at [230, 177] on span "Full URL" at bounding box center [216, 181] width 30 height 12
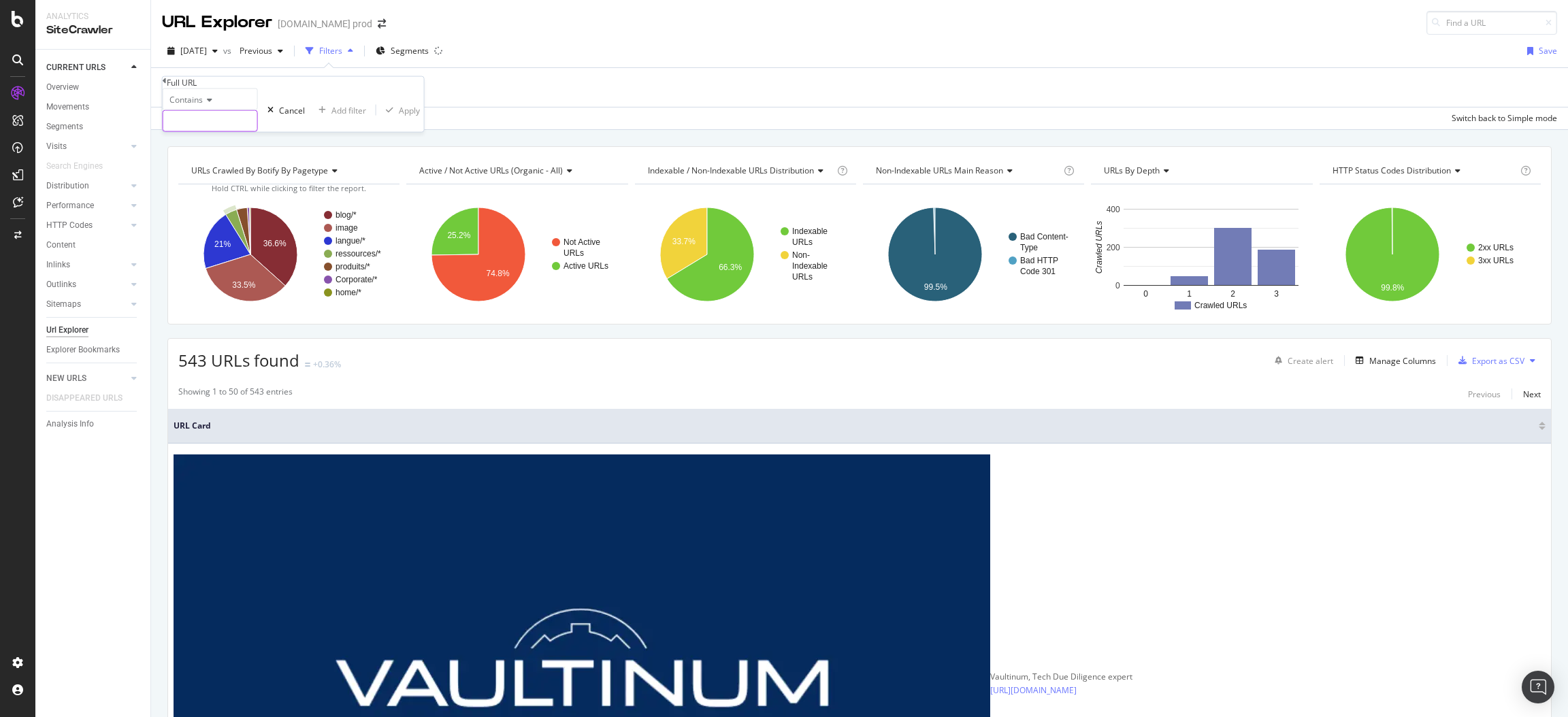
click at [247, 132] on input "text" at bounding box center [210, 121] width 94 height 21
paste input "[URL][DOMAIN_NAME]"
type input "[URL][DOMAIN_NAME]"
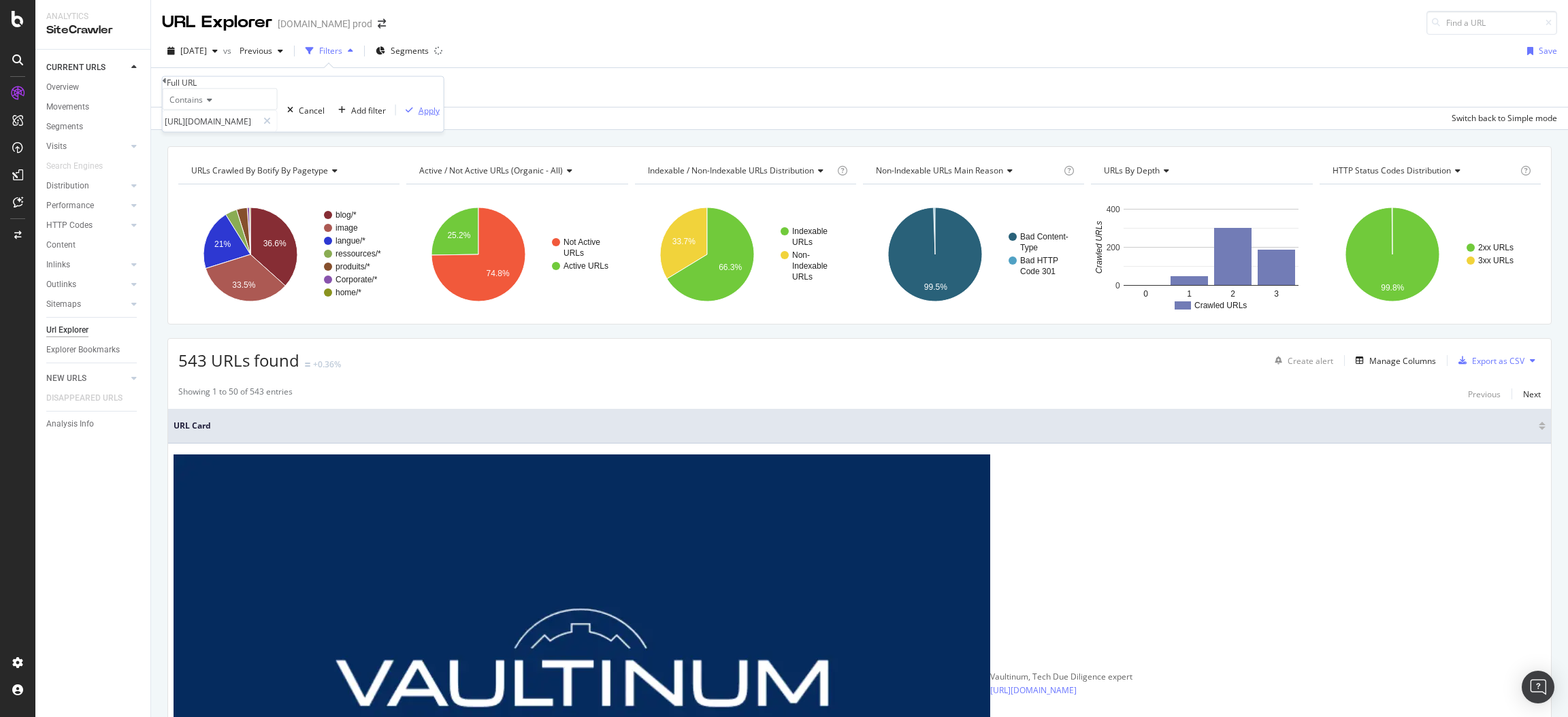
click at [418, 116] on div "Apply" at bounding box center [429, 109] width 21 height 12
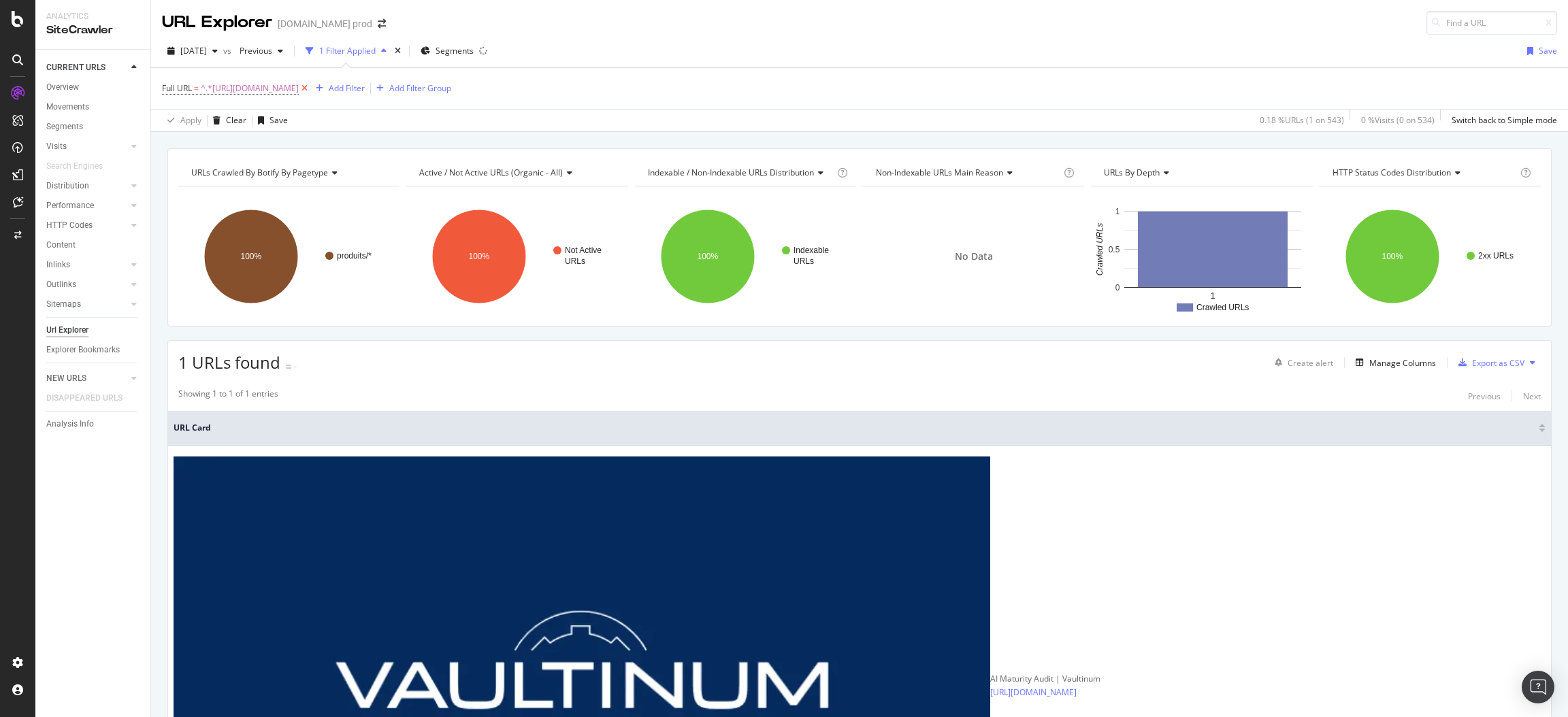
click at [311, 85] on icon at bounding box center [304, 88] width 12 height 13
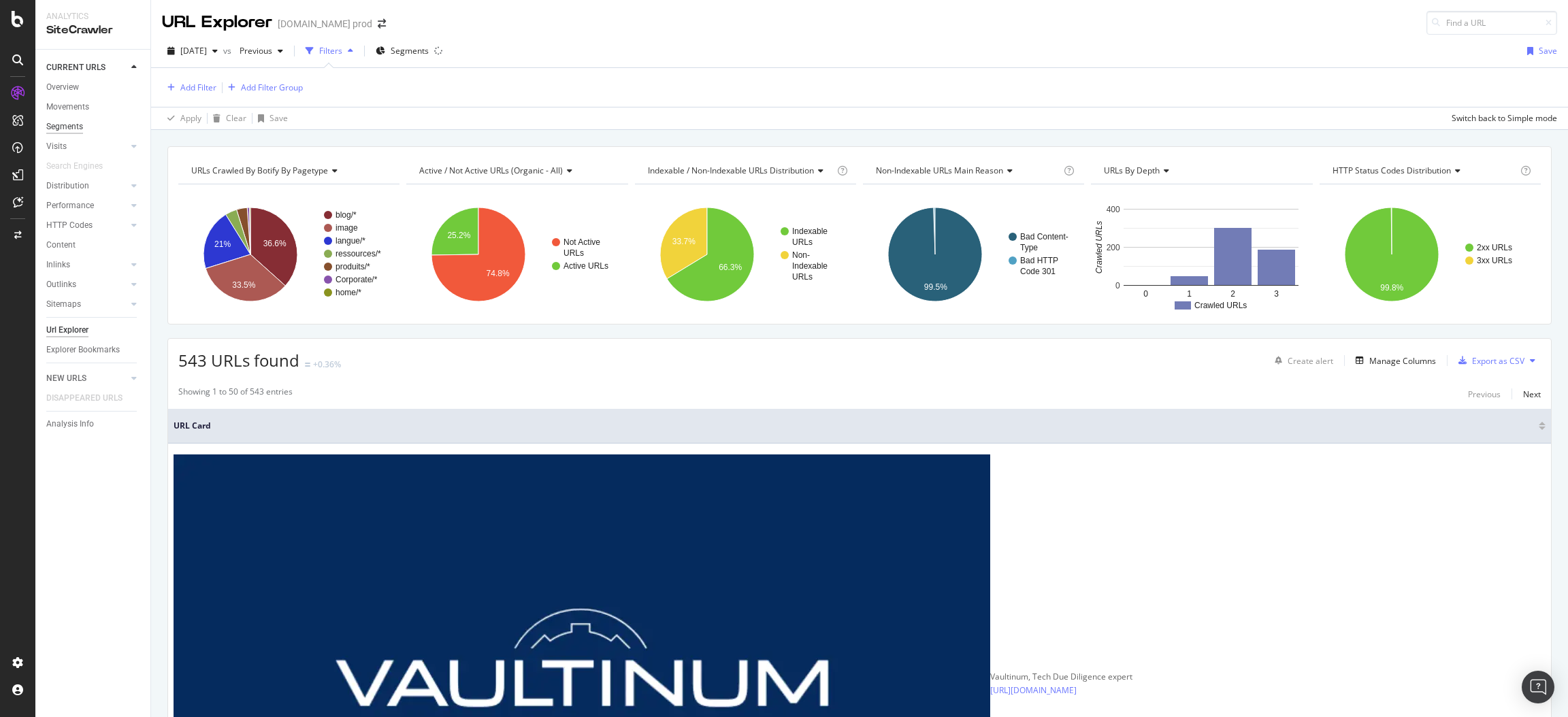
click at [67, 123] on div "Segments" at bounding box center [64, 127] width 36 height 14
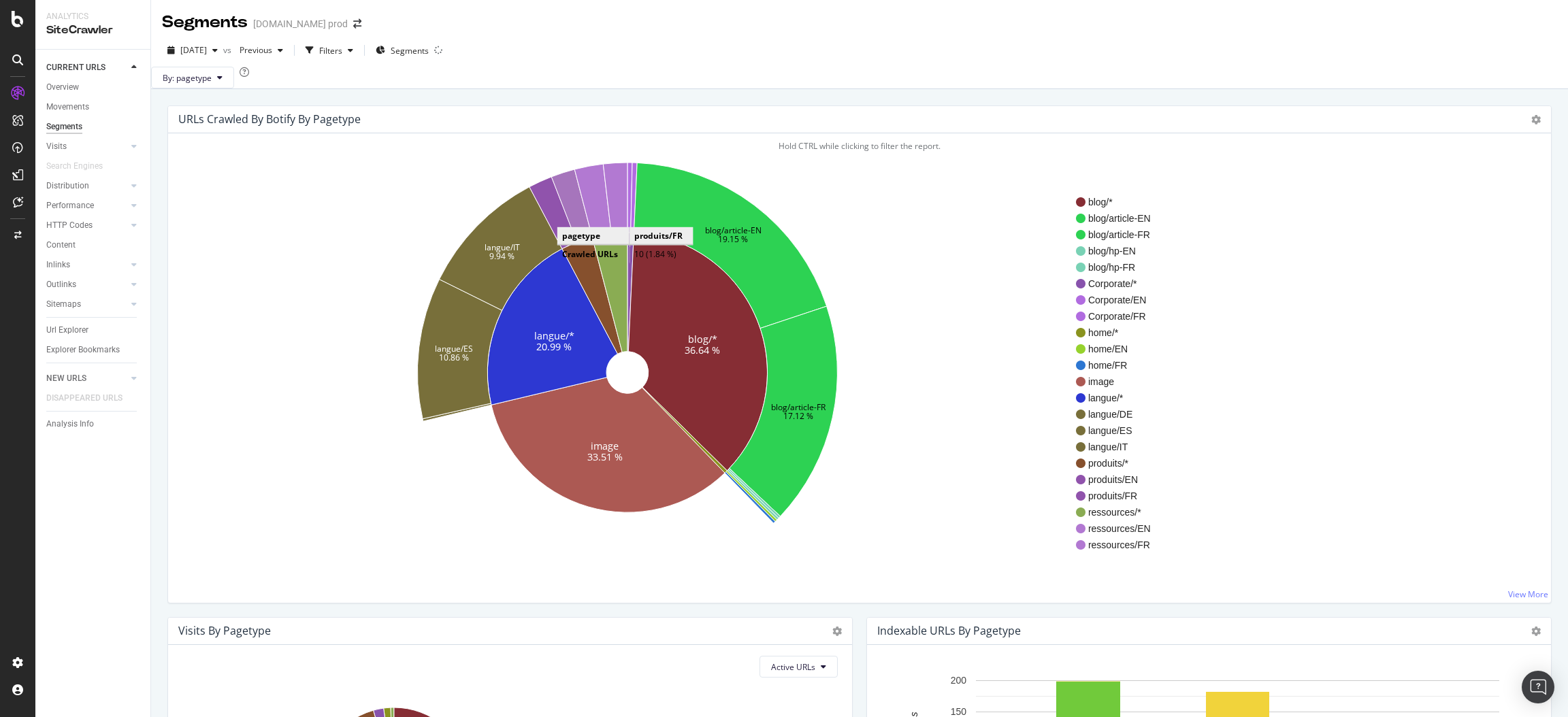
click at [571, 236] on icon at bounding box center [572, 206] width 41 height 73
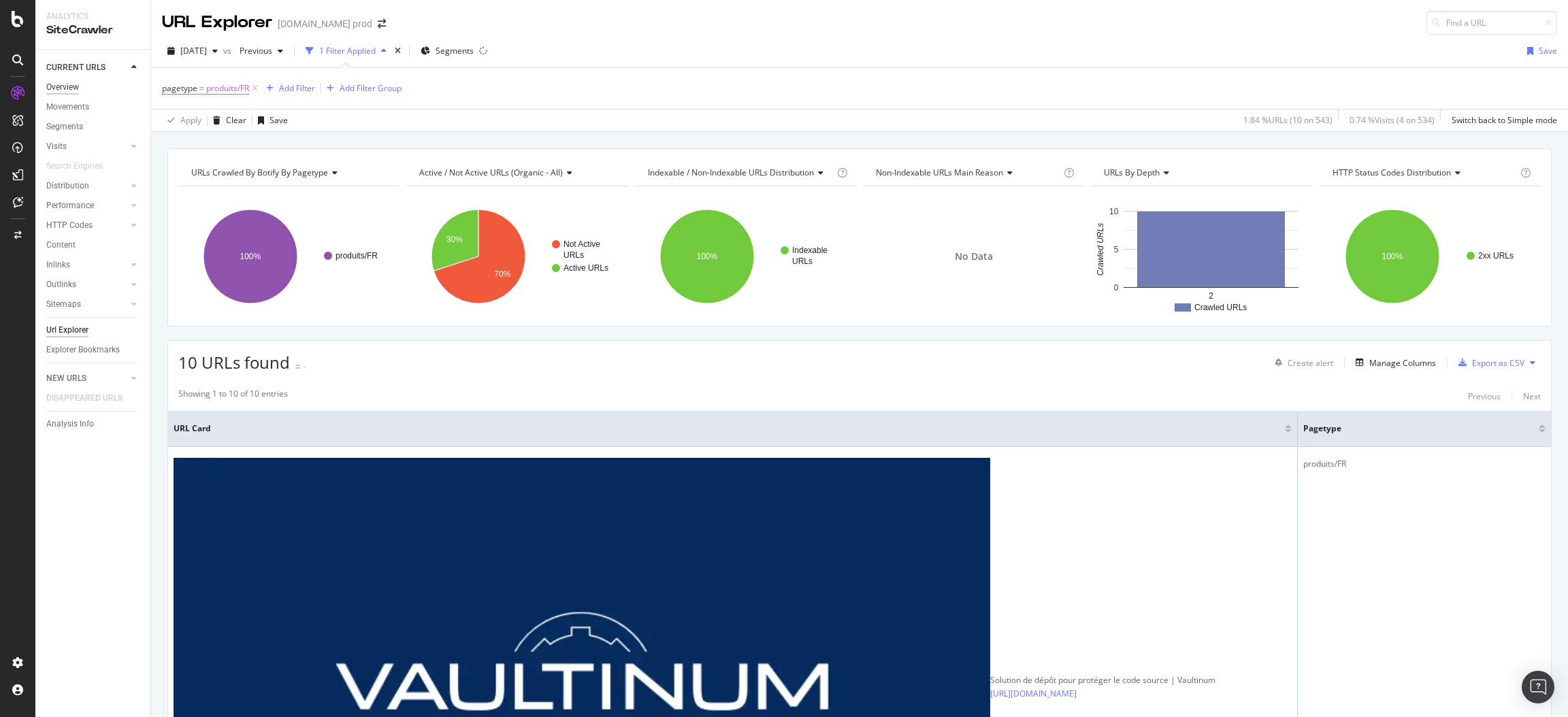
click at [71, 85] on div "Overview" at bounding box center [62, 87] width 32 height 14
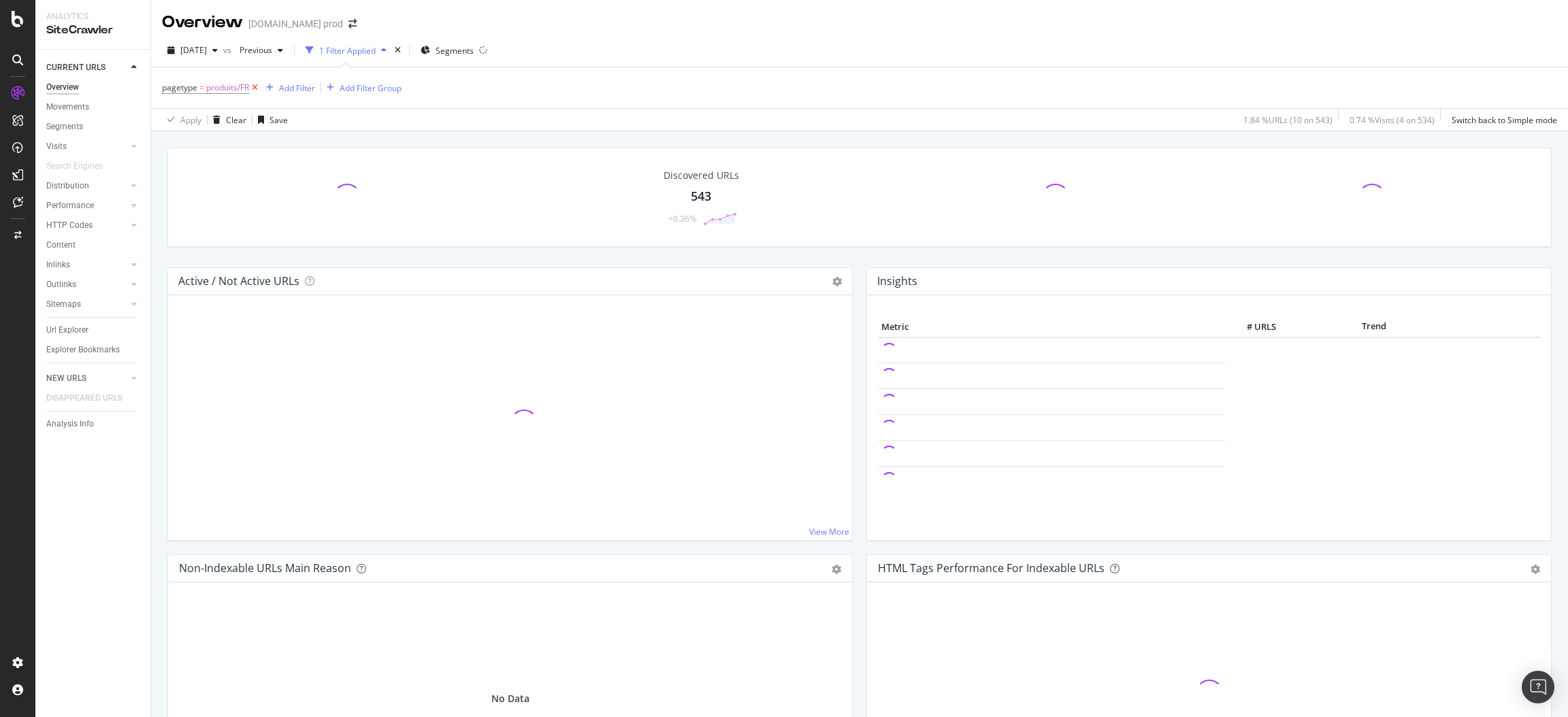
click at [252, 85] on icon at bounding box center [254, 87] width 12 height 13
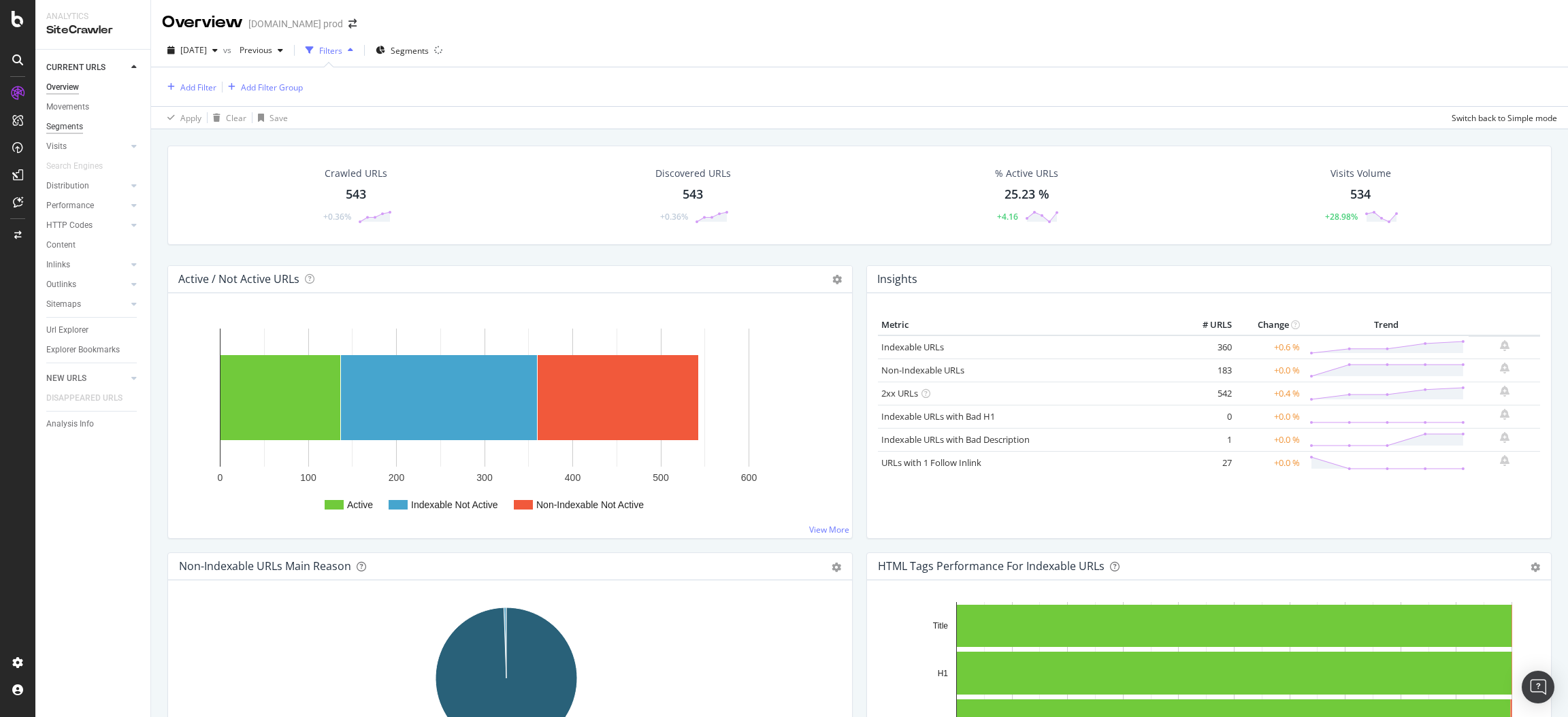
click at [80, 126] on div "Segments" at bounding box center [64, 127] width 36 height 14
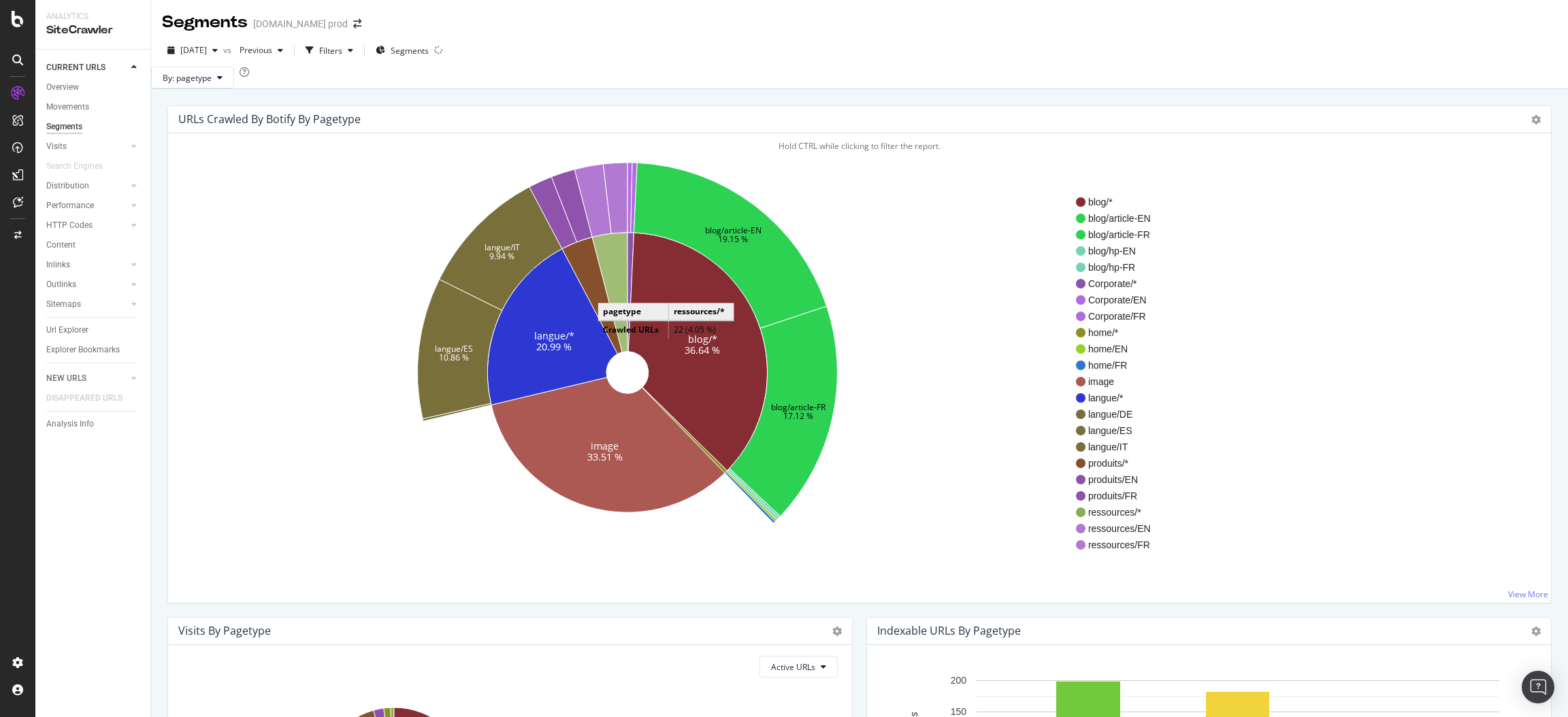
click at [612, 312] on icon at bounding box center [609, 292] width 36 height 120
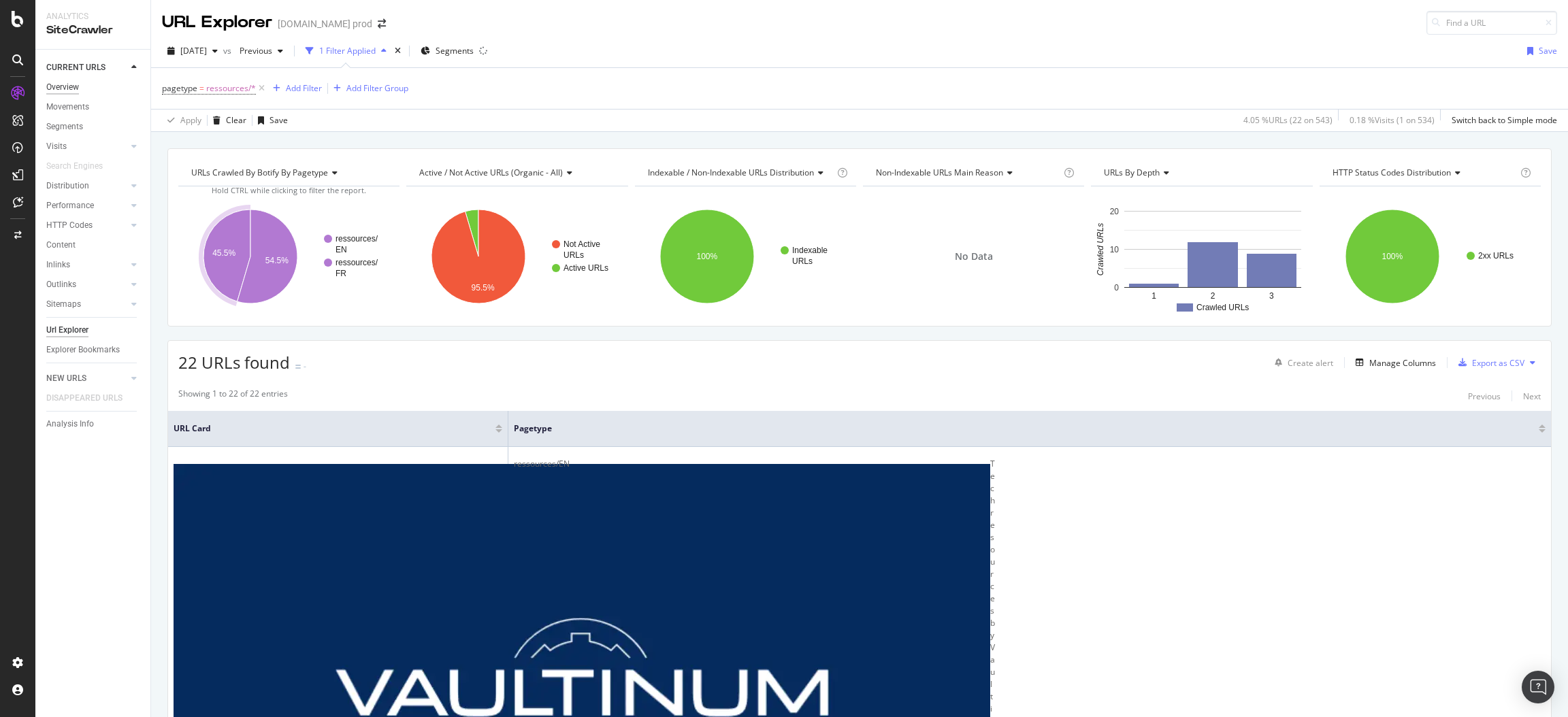
click at [59, 90] on div "Overview" at bounding box center [62, 87] width 32 height 14
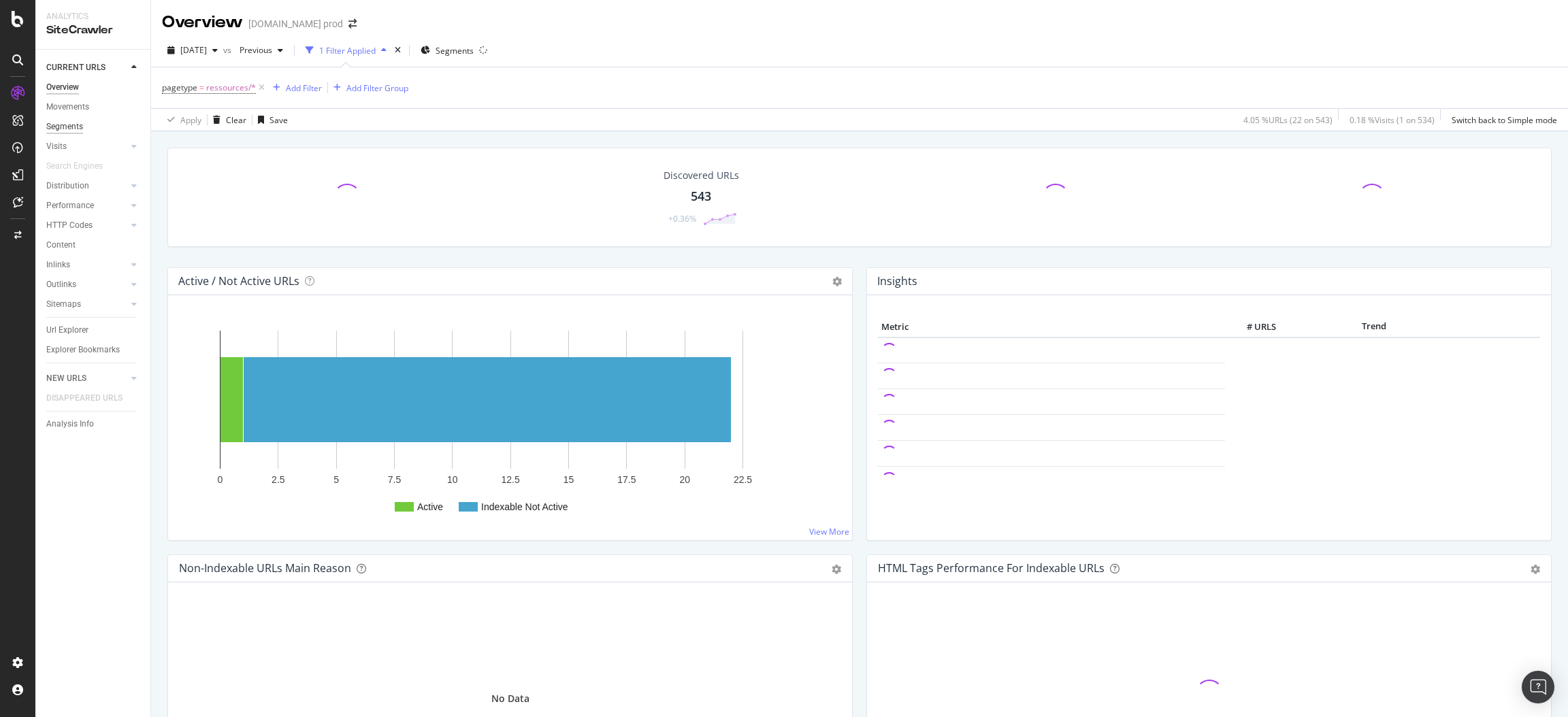
click at [55, 122] on div "Segments" at bounding box center [64, 127] width 36 height 14
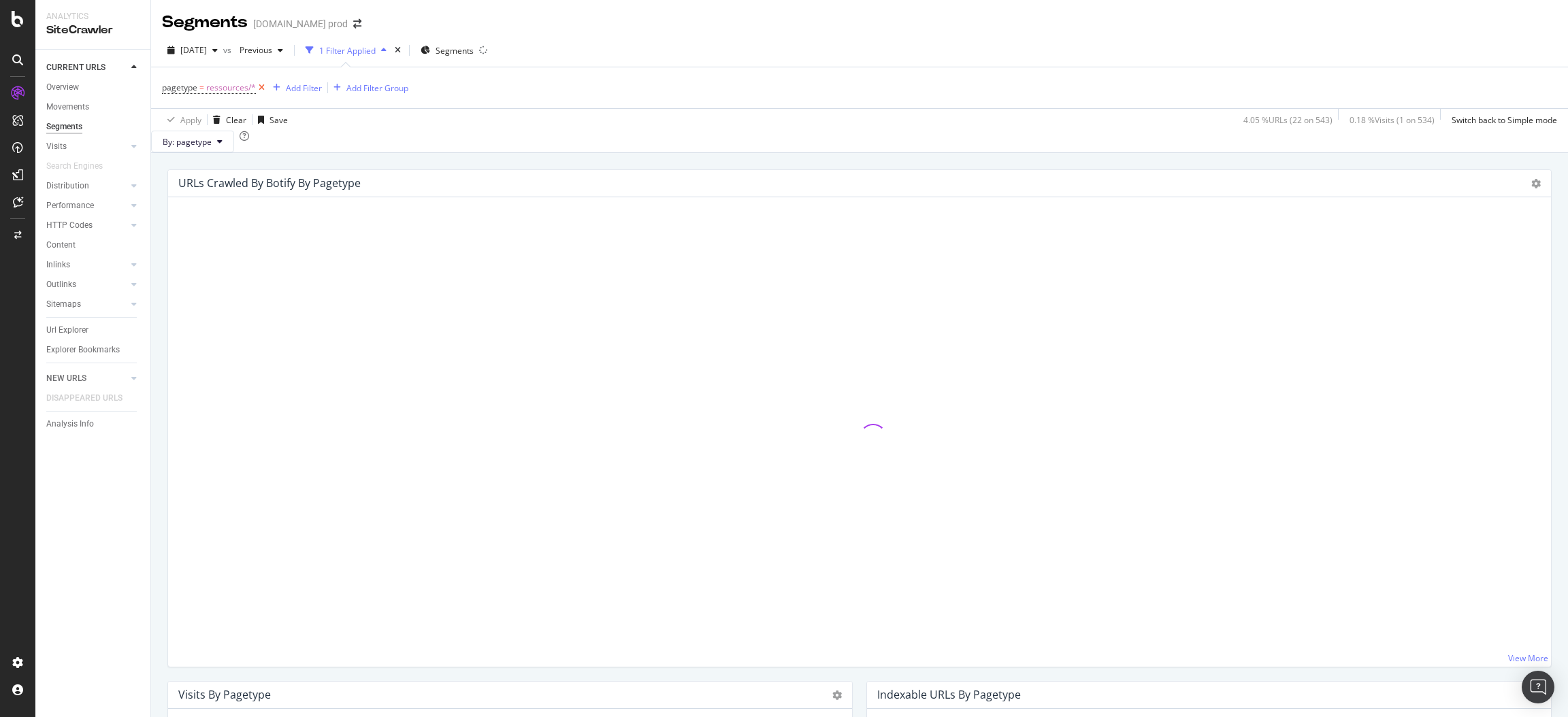
click at [263, 91] on icon at bounding box center [261, 87] width 12 height 13
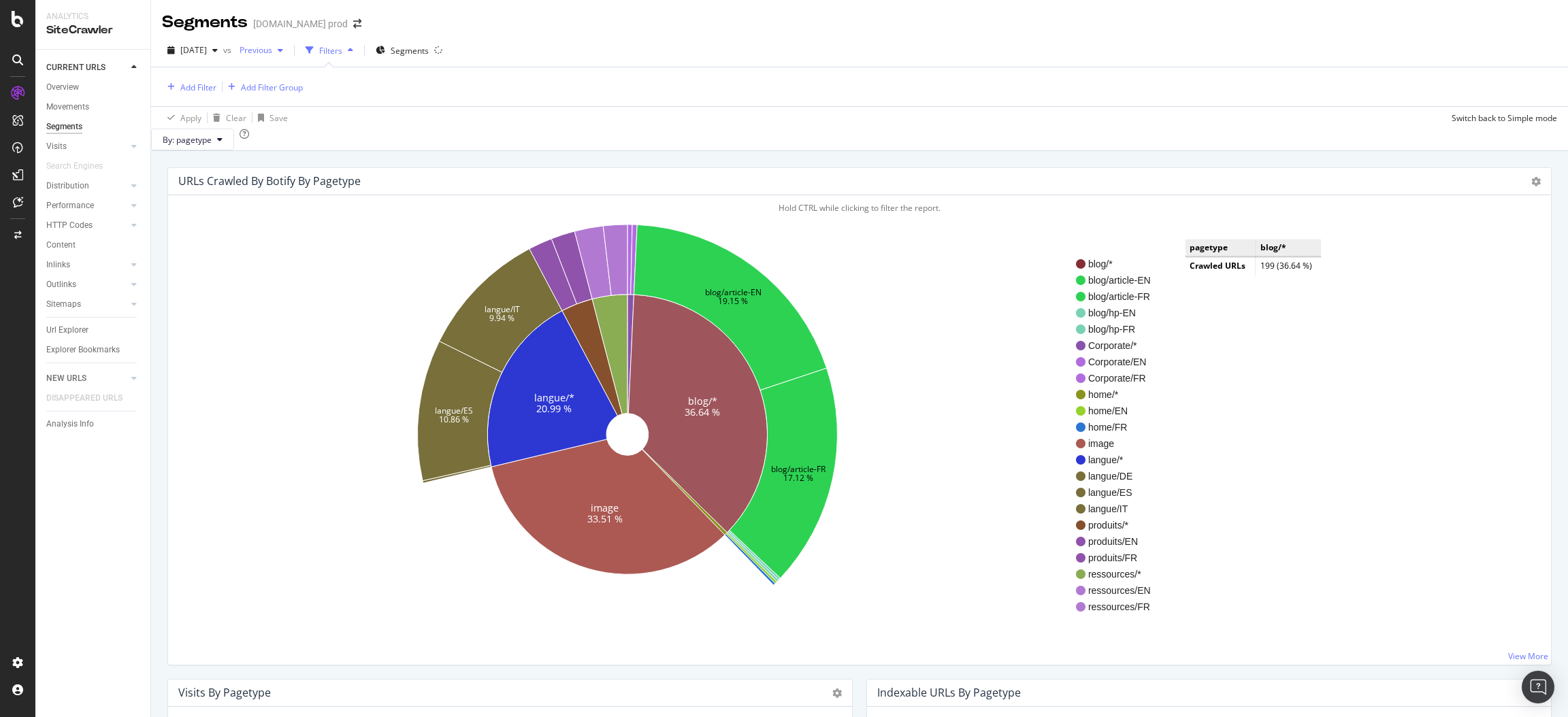
click at [288, 56] on div "Previous" at bounding box center [261, 51] width 55 height 21
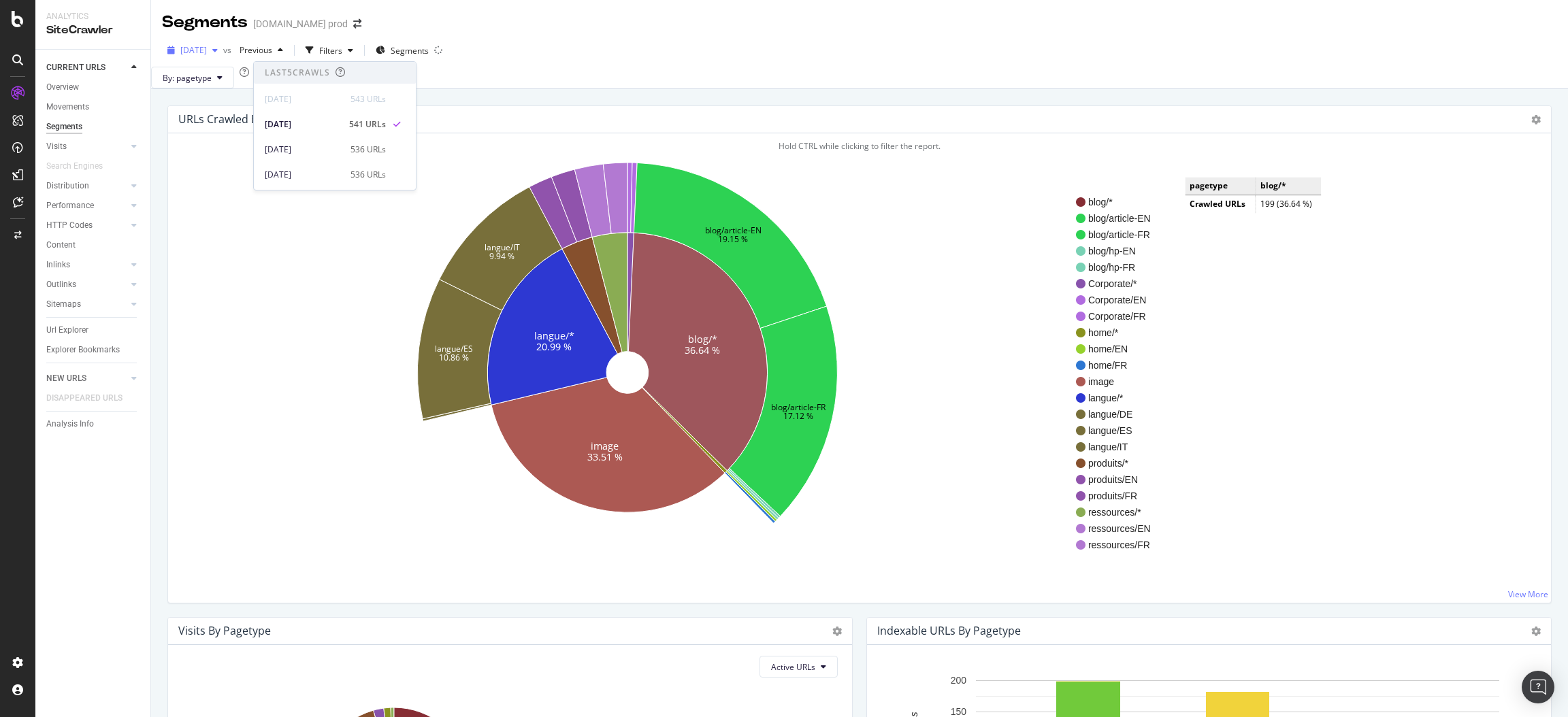
click at [218, 49] on icon "button" at bounding box center [215, 50] width 6 height 8
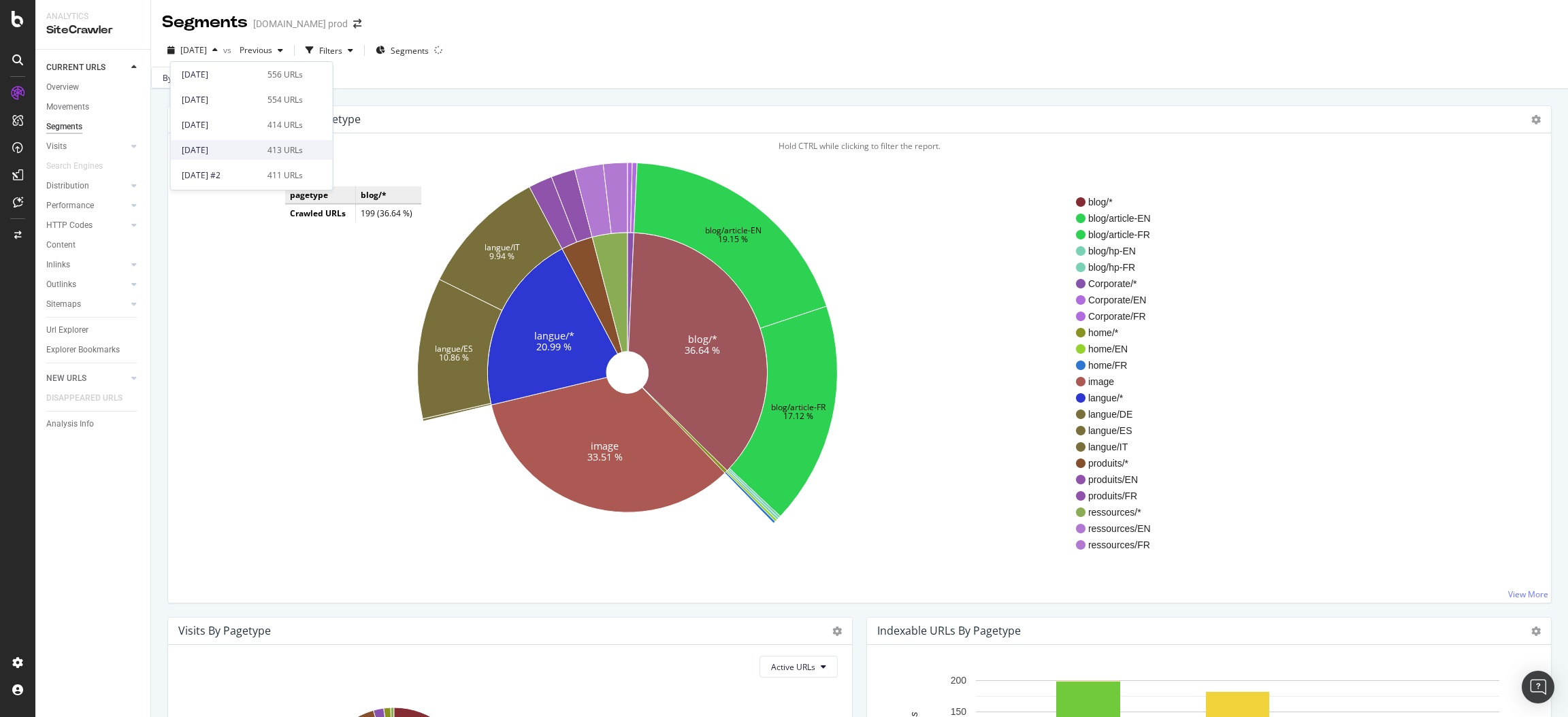
click at [221, 144] on div "[DATE]" at bounding box center [220, 150] width 78 height 12
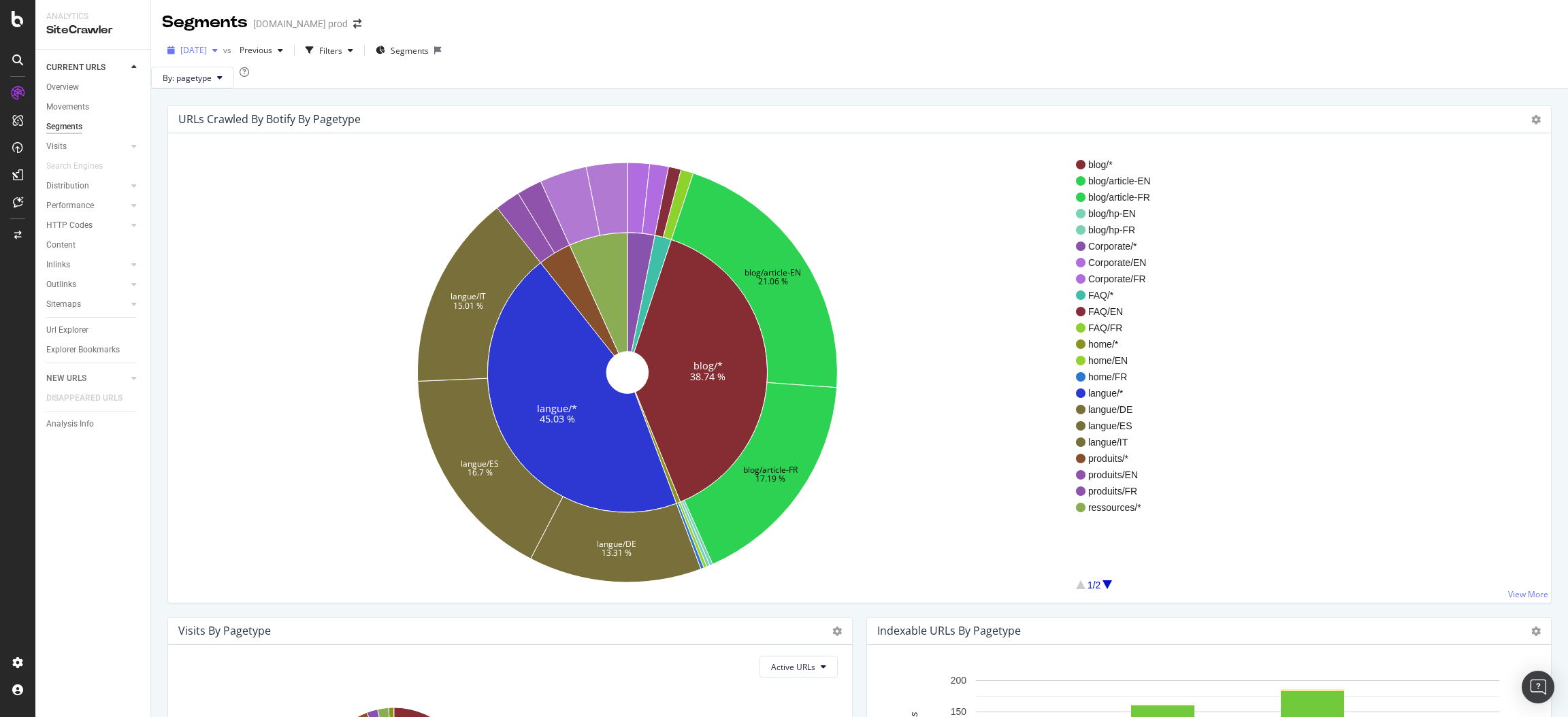
click at [218, 49] on icon "button" at bounding box center [215, 50] width 6 height 8
click at [213, 144] on div "[DATE]" at bounding box center [220, 143] width 78 height 12
